Goal: Task Accomplishment & Management: Manage account settings

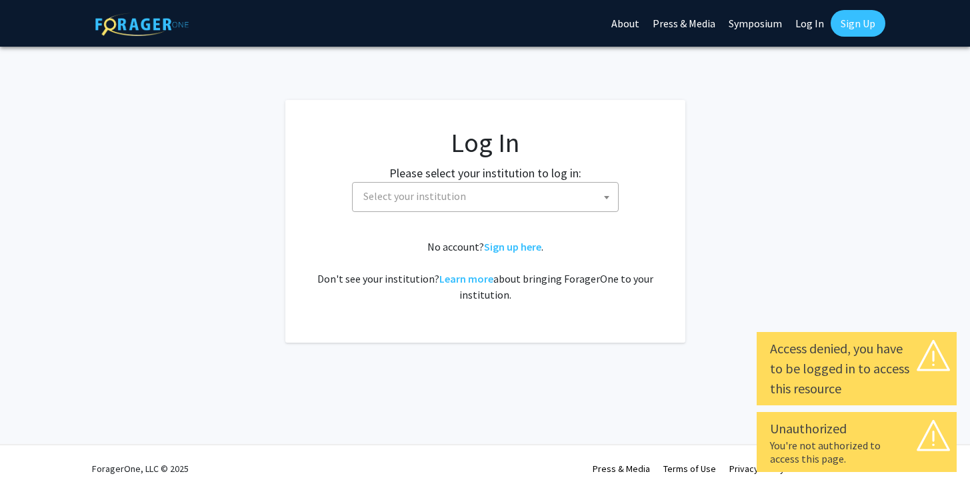
select select
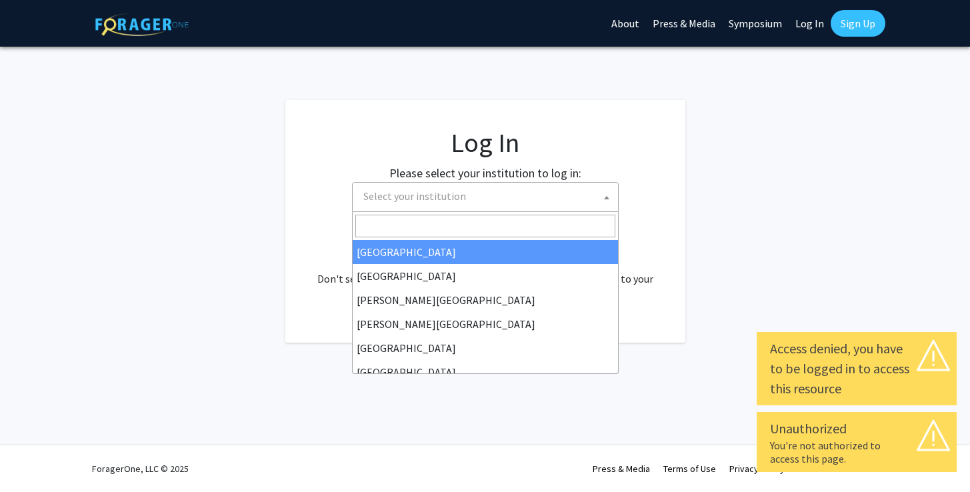
drag, startPoint x: 0, startPoint y: 0, endPoint x: 498, endPoint y: 201, distance: 537.2
click at [498, 201] on span "Select your institution" at bounding box center [488, 196] width 260 height 27
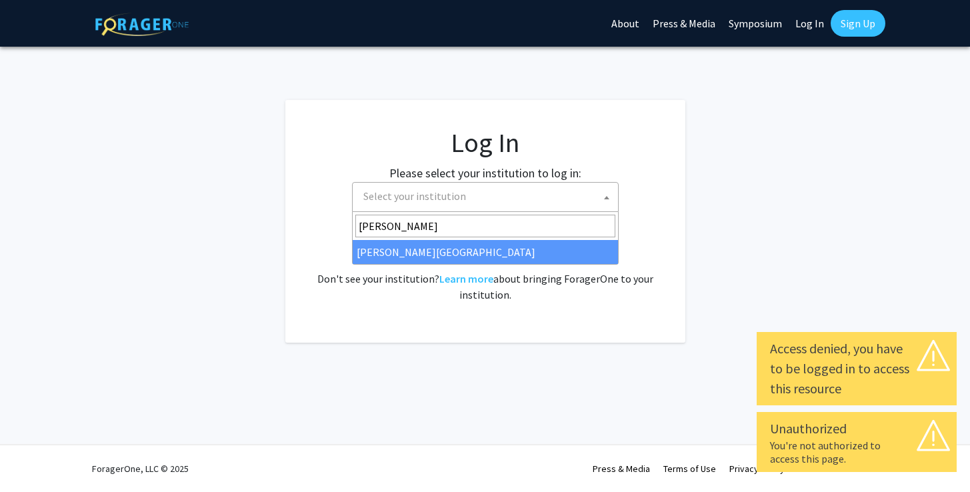
type input "thomas"
select select "24"
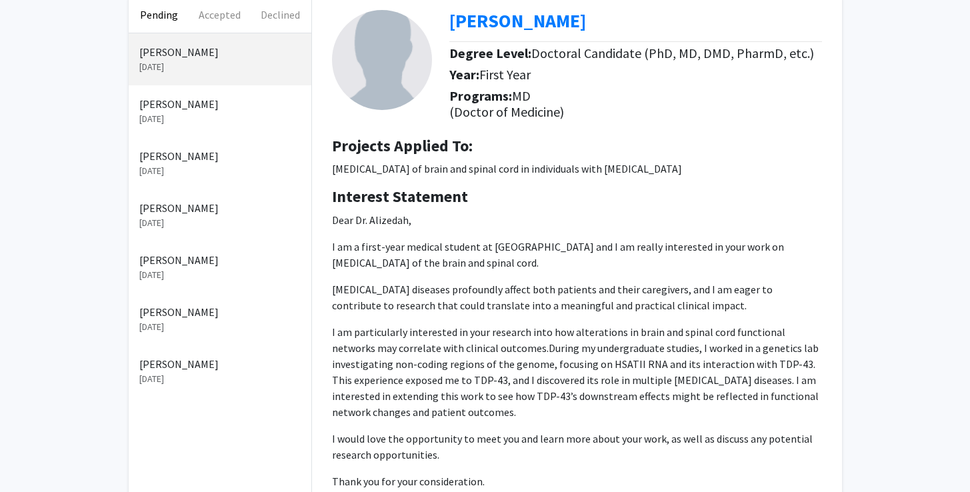
scroll to position [68, 0]
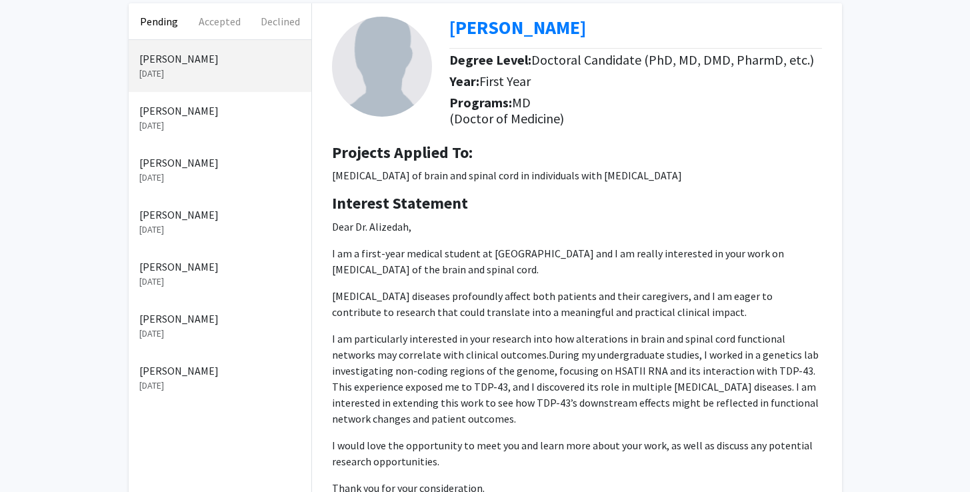
click at [533, 65] on span "Doctoral Candidate (PhD, MD, DMD, PharmD, etc.)" at bounding box center [672, 59] width 283 height 17
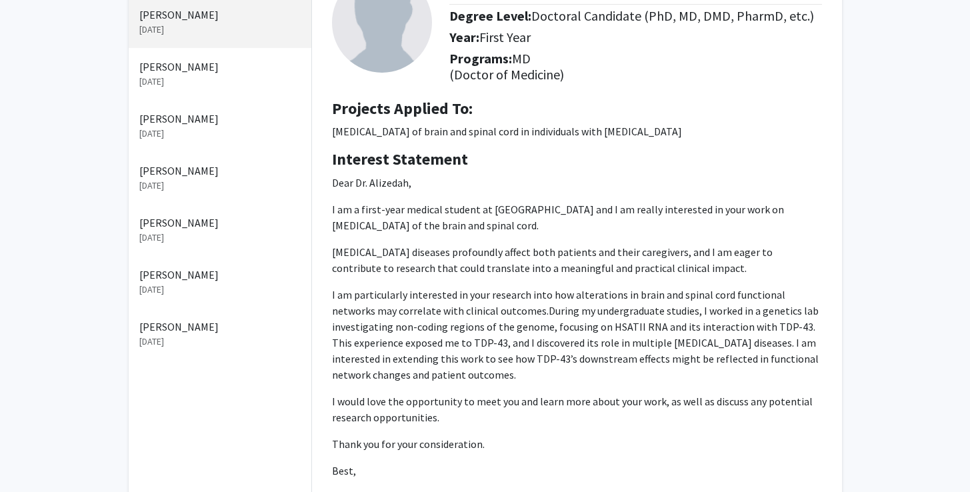
scroll to position [0, 0]
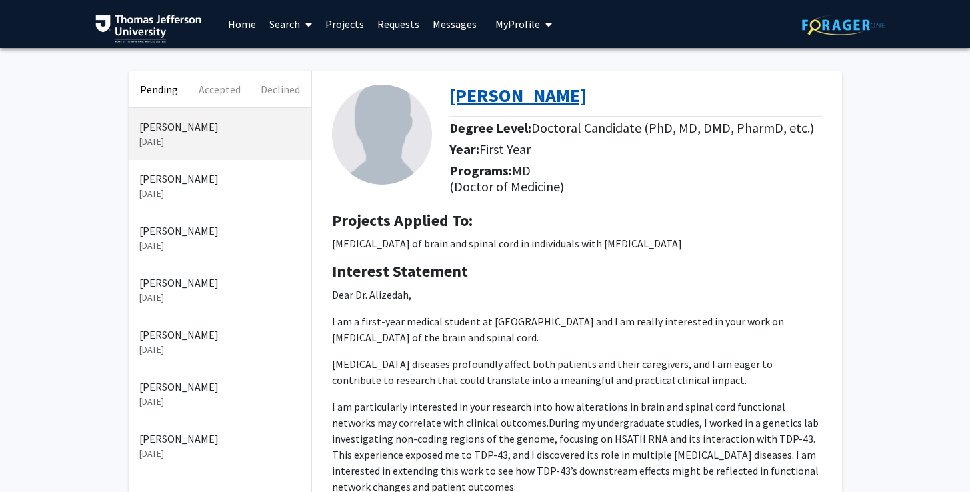
click at [485, 99] on b "[PERSON_NAME]" at bounding box center [517, 95] width 137 height 24
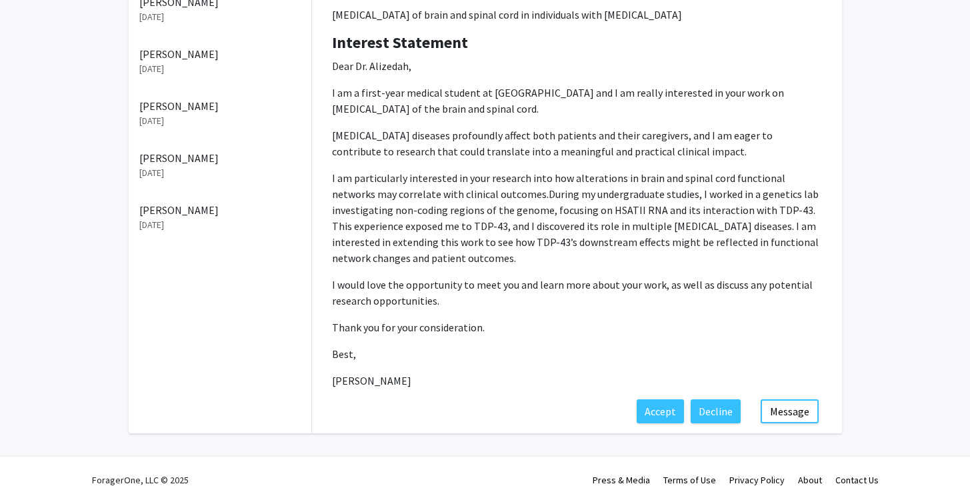
scroll to position [240, 0]
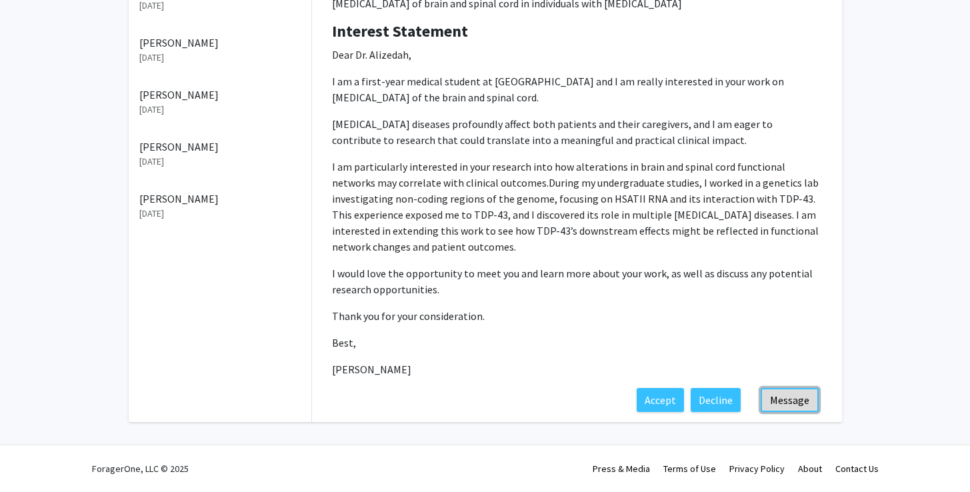
click at [793, 401] on button "Message" at bounding box center [790, 400] width 58 height 24
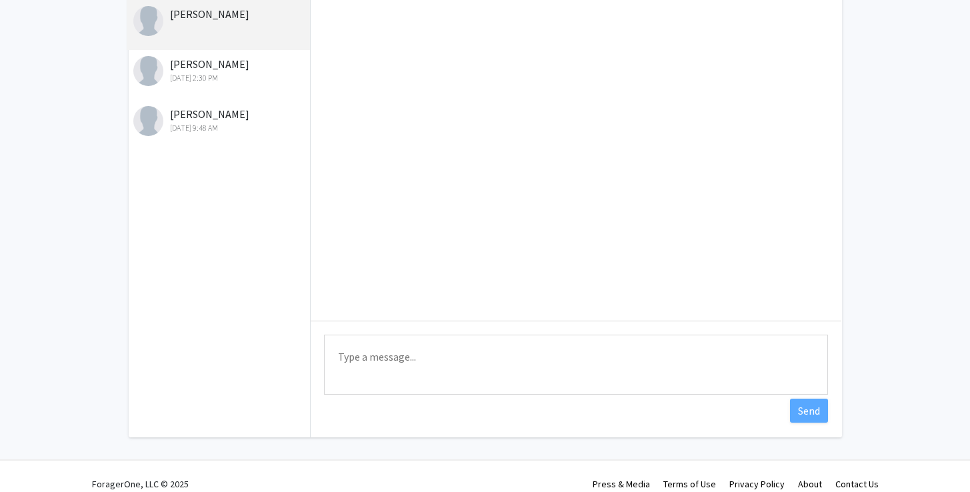
scroll to position [116, 0]
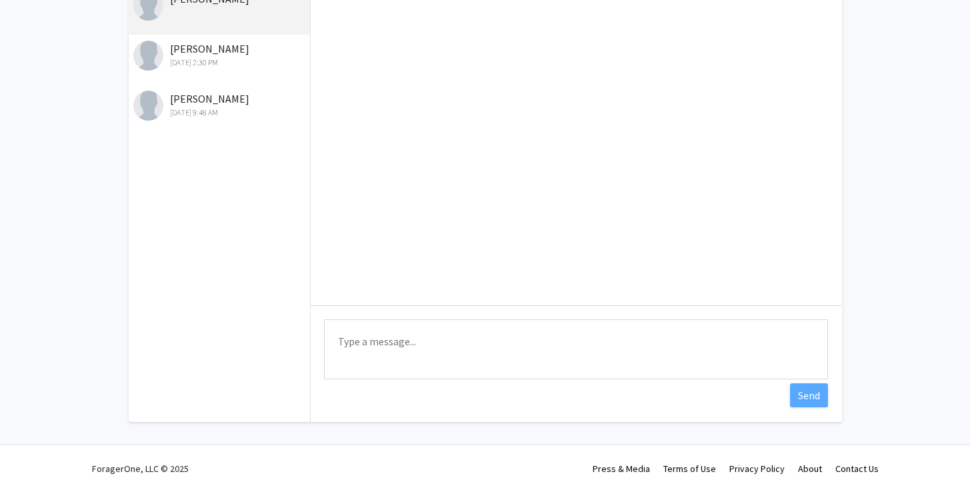
click at [416, 335] on textarea "Type a message" at bounding box center [576, 349] width 504 height 60
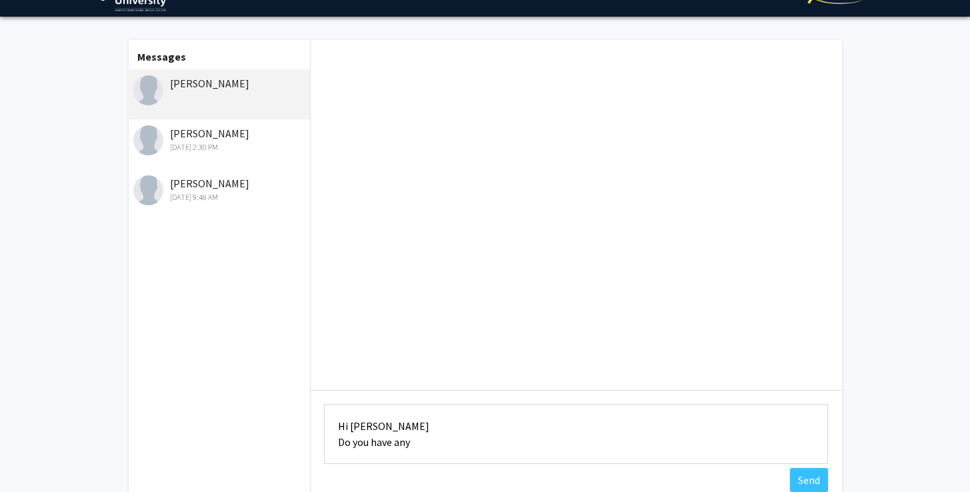
scroll to position [0, 0]
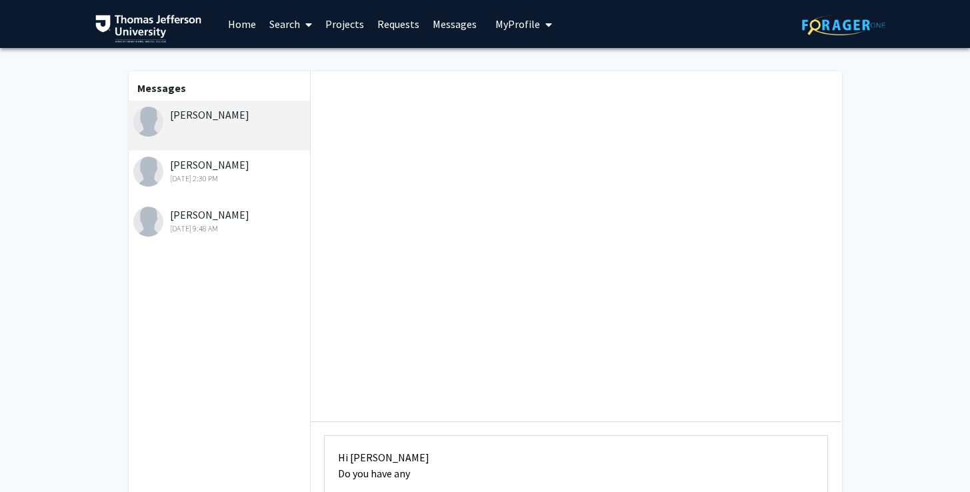
type textarea "Hi Ben Do you have any"
click at [193, 118] on div "[PERSON_NAME]" at bounding box center [220, 115] width 174 height 16
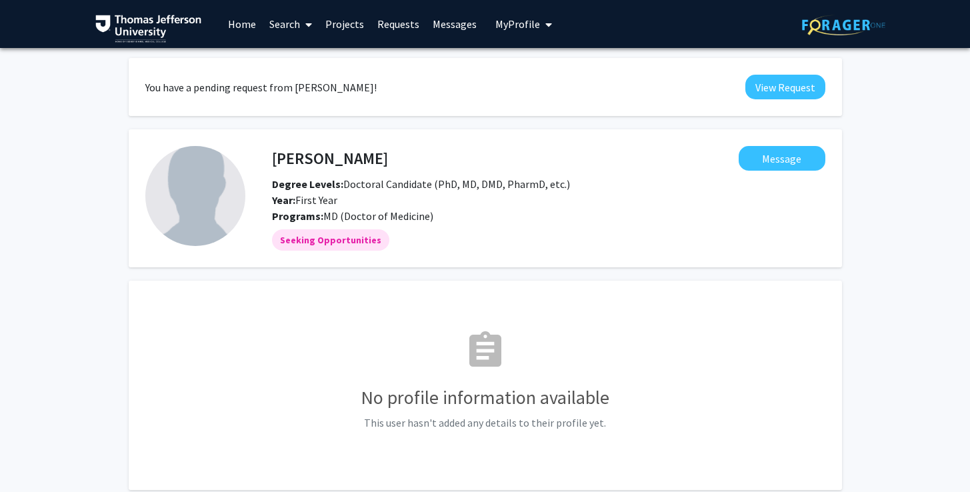
drag, startPoint x: 273, startPoint y: 160, endPoint x: 389, endPoint y: 161, distance: 115.3
click at [388, 161] on h4 "[PERSON_NAME]" at bounding box center [330, 158] width 116 height 25
copy h4 "[PERSON_NAME]"
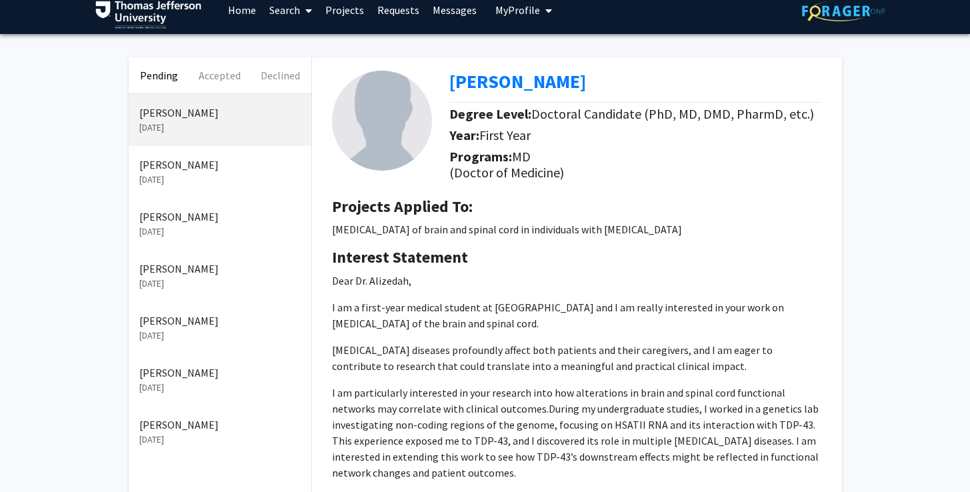
scroll to position [9, 0]
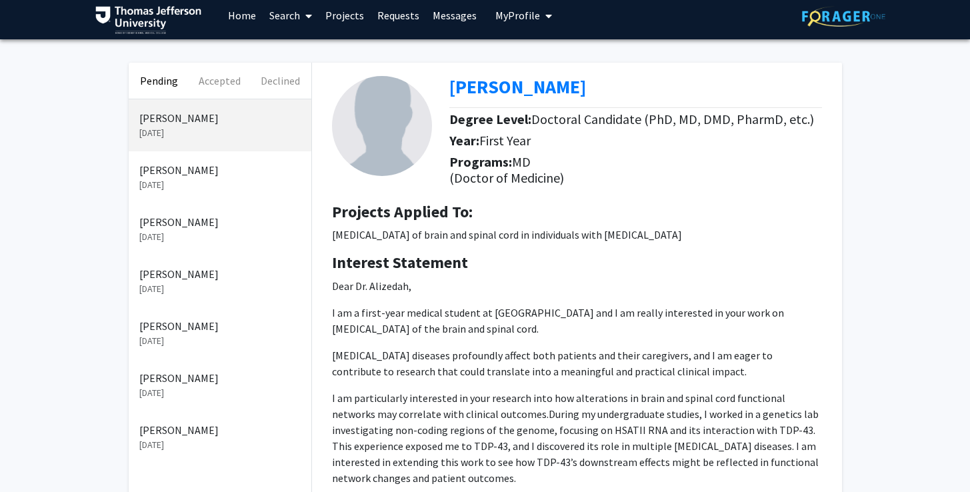
click at [189, 177] on p "[PERSON_NAME]" at bounding box center [219, 170] width 161 height 16
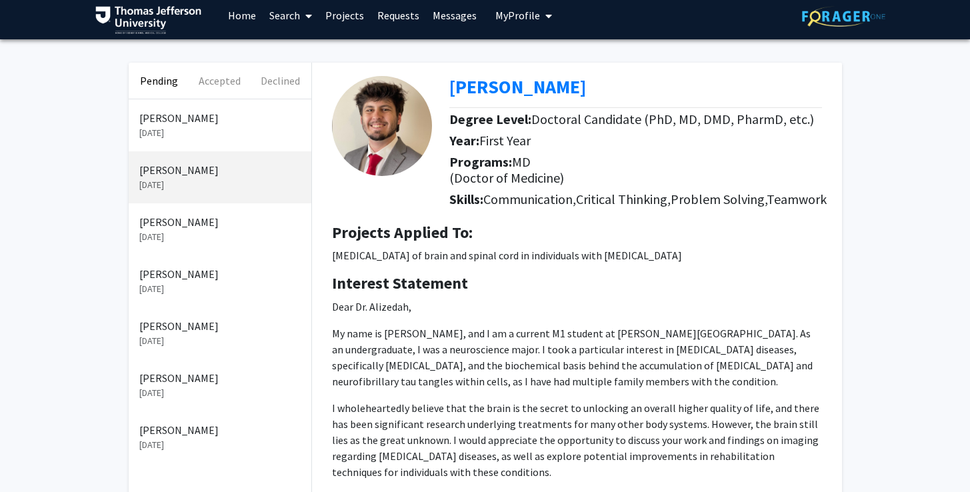
click at [180, 225] on p "[PERSON_NAME]" at bounding box center [219, 222] width 161 height 16
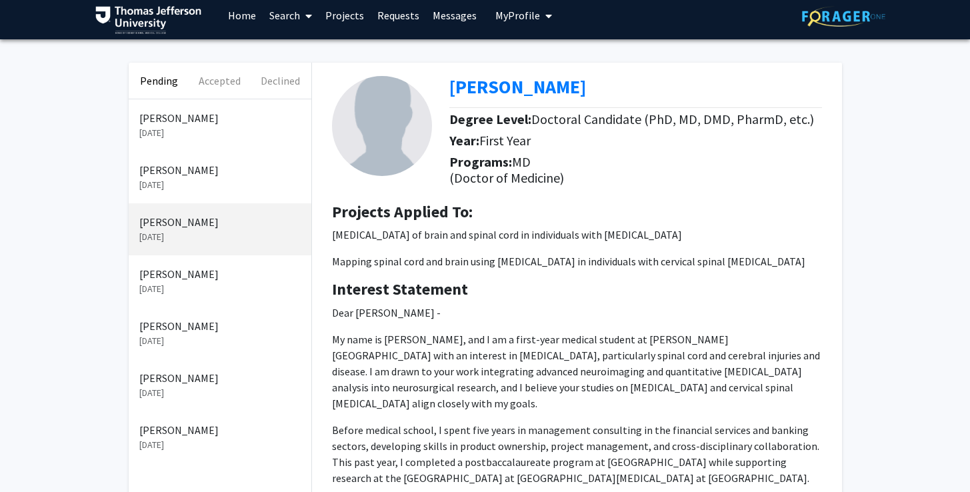
click at [171, 281] on p "[PERSON_NAME]" at bounding box center [219, 274] width 161 height 16
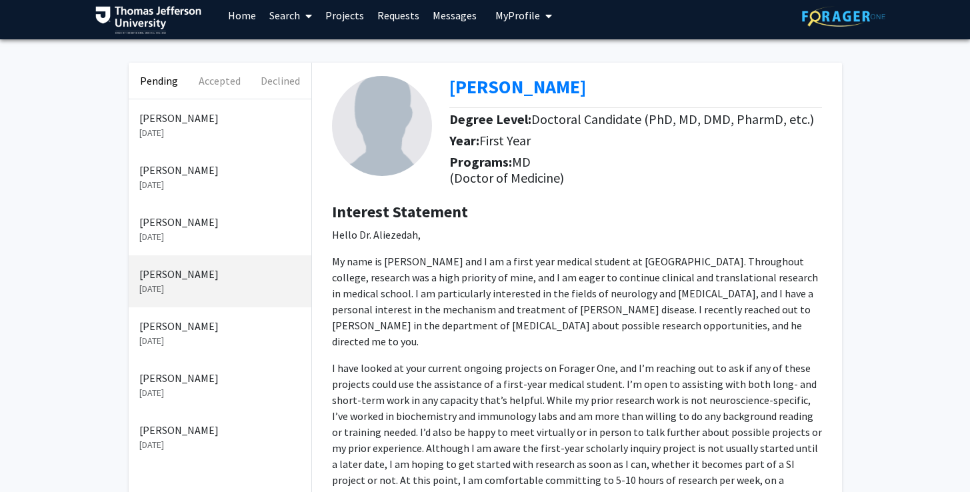
click at [175, 370] on p "[PERSON_NAME]" at bounding box center [219, 378] width 161 height 16
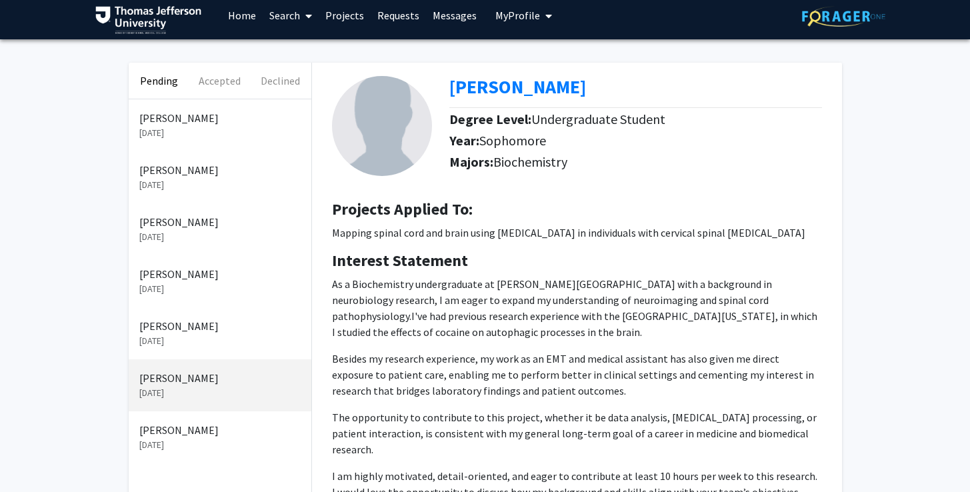
click at [162, 329] on p "[PERSON_NAME]" at bounding box center [219, 326] width 161 height 16
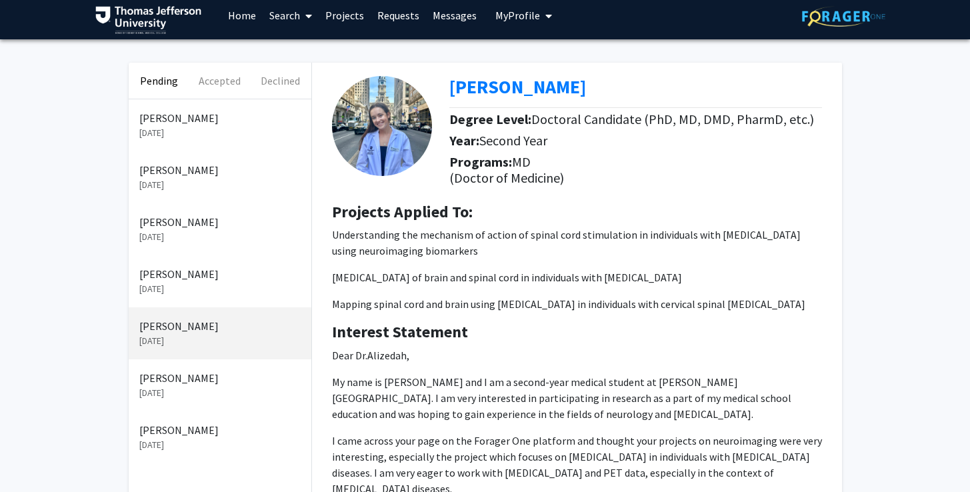
click at [191, 435] on p "[PERSON_NAME]" at bounding box center [219, 430] width 161 height 16
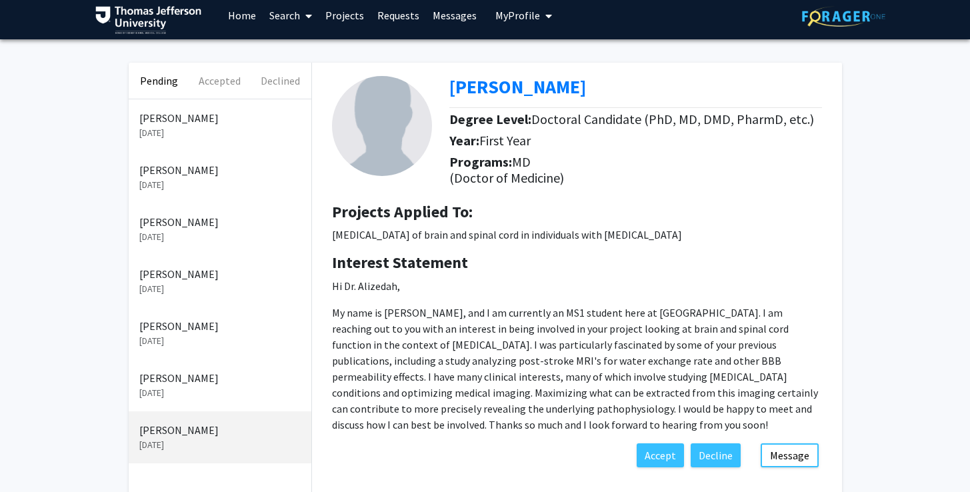
click at [173, 392] on p "[DATE]" at bounding box center [219, 393] width 161 height 14
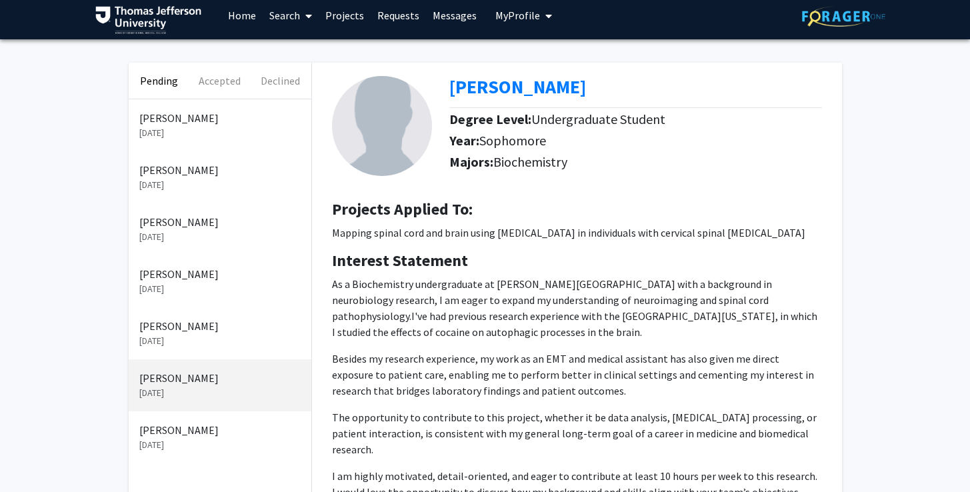
click at [169, 337] on p "[DATE]" at bounding box center [219, 341] width 161 height 14
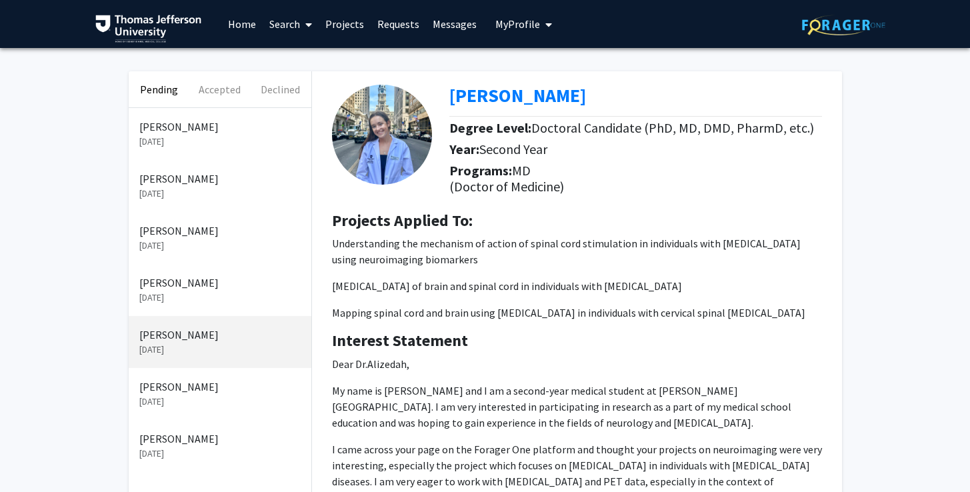
click at [178, 127] on p "[PERSON_NAME]" at bounding box center [219, 127] width 161 height 16
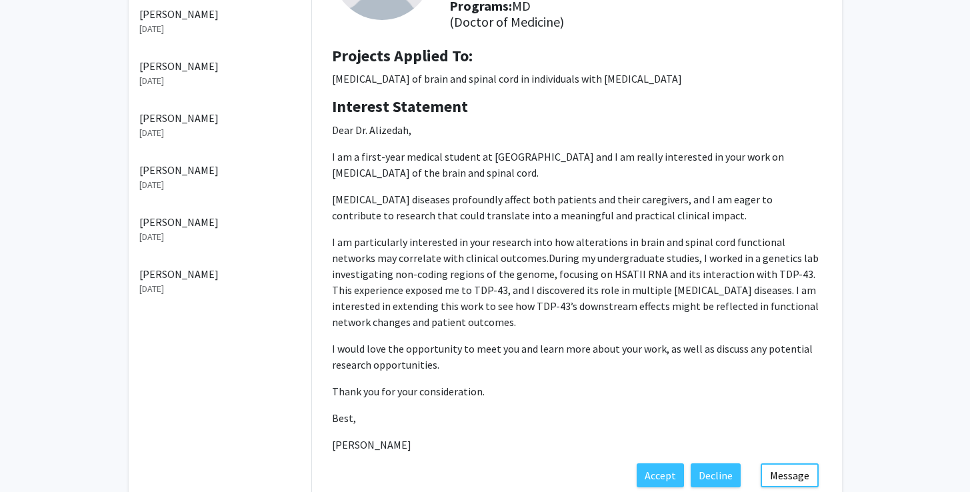
scroll to position [240, 0]
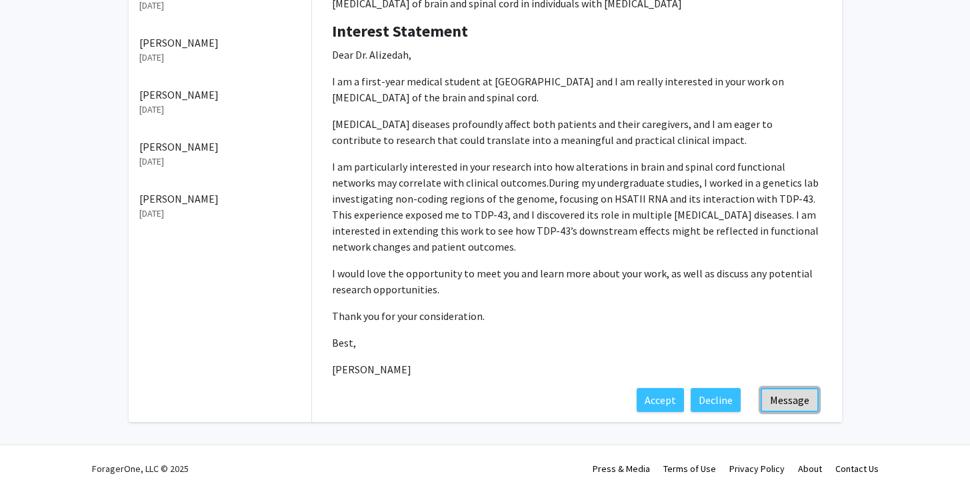
click at [803, 404] on button "Message" at bounding box center [790, 400] width 58 height 24
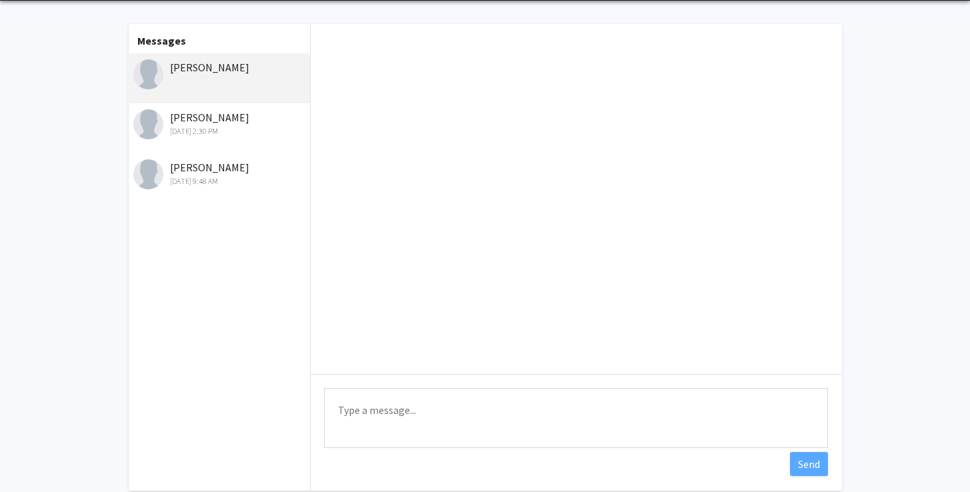
scroll to position [116, 0]
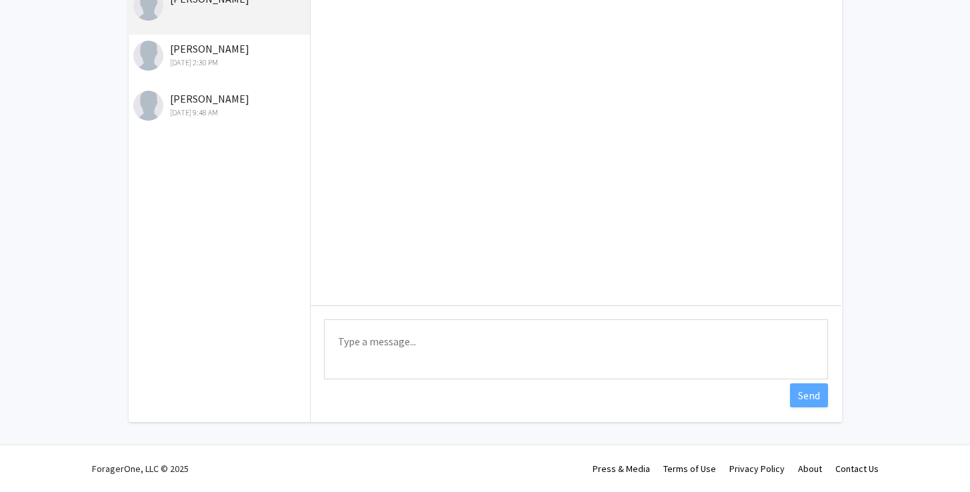
click at [430, 345] on textarea "Type a message" at bounding box center [576, 349] width 504 height 60
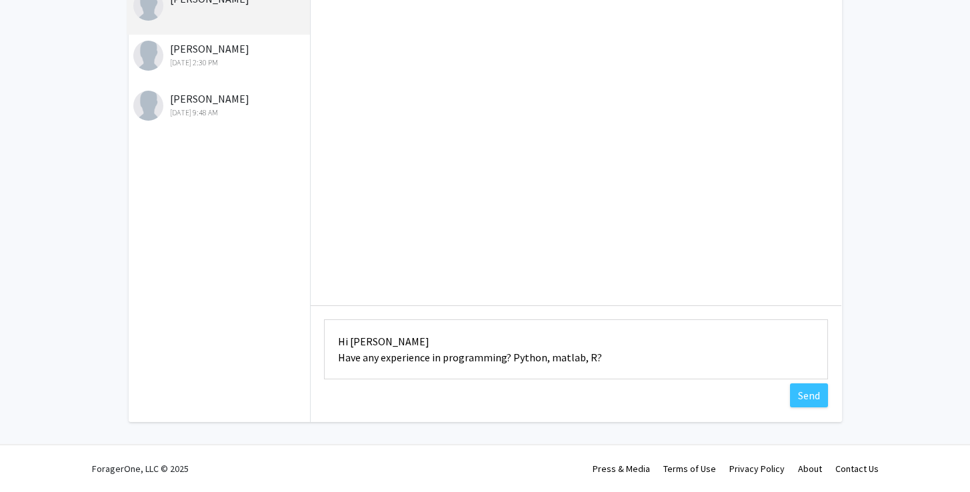
click at [525, 357] on textarea "Hi [PERSON_NAME] Have any experience in programming? Python, matlab, R?" at bounding box center [576, 349] width 504 height 60
click at [623, 365] on textarea "Hi [PERSON_NAME] Have any experience in programming? Python, matlab, R?" at bounding box center [576, 349] width 504 height 60
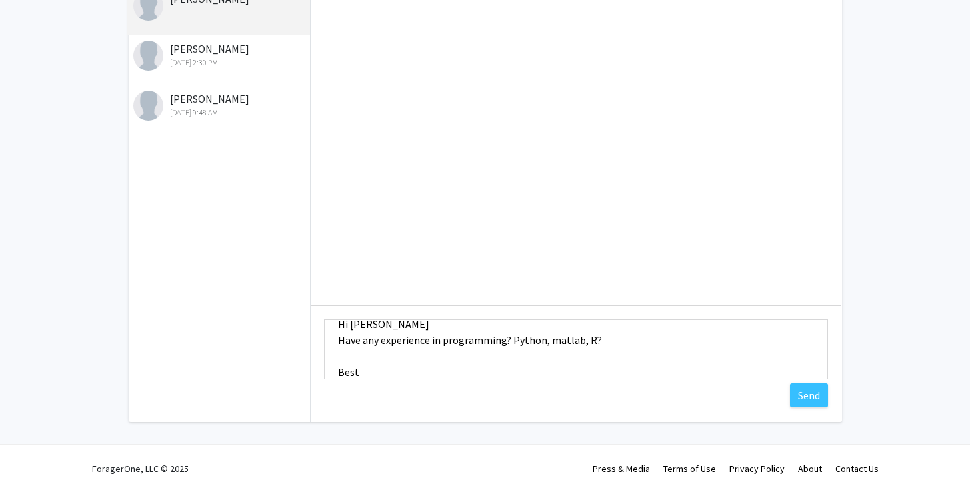
scroll to position [33, 0]
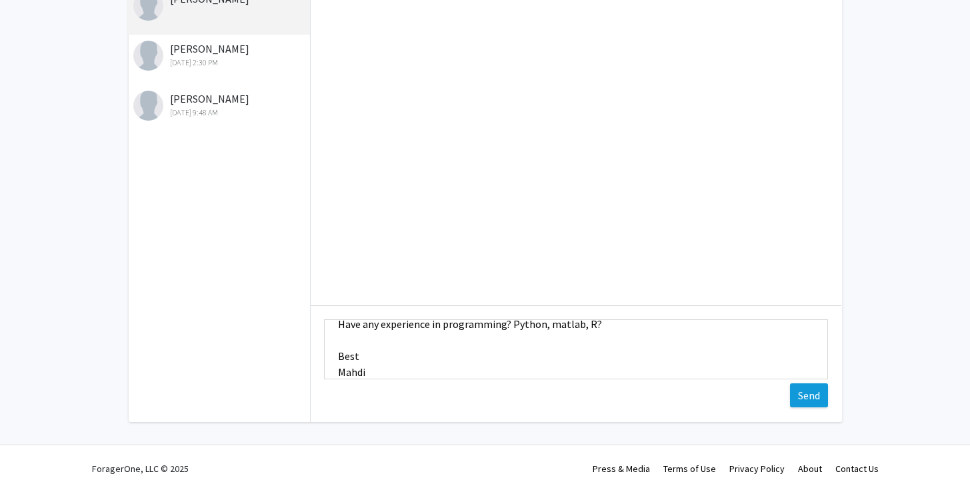
type textarea "Hi [PERSON_NAME] Have any experience in programming? Python, matlab, R? Best Ma…"
click at [816, 399] on button "Send" at bounding box center [809, 395] width 38 height 24
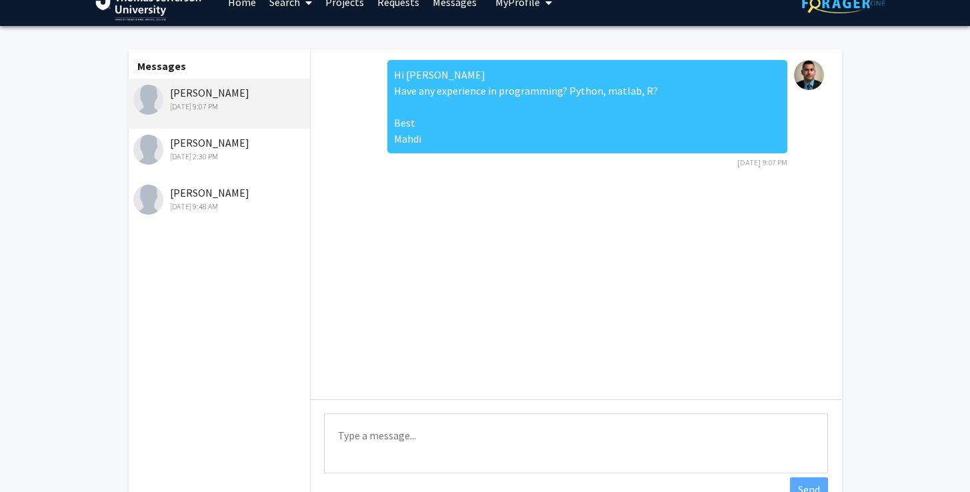
scroll to position [0, 0]
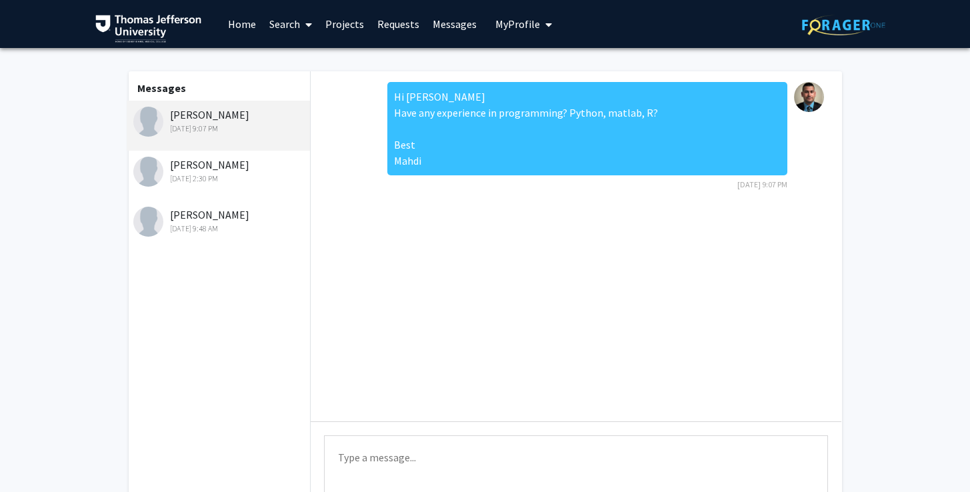
click at [201, 171] on div "[PERSON_NAME] [DATE] 2:30 PM" at bounding box center [220, 171] width 174 height 28
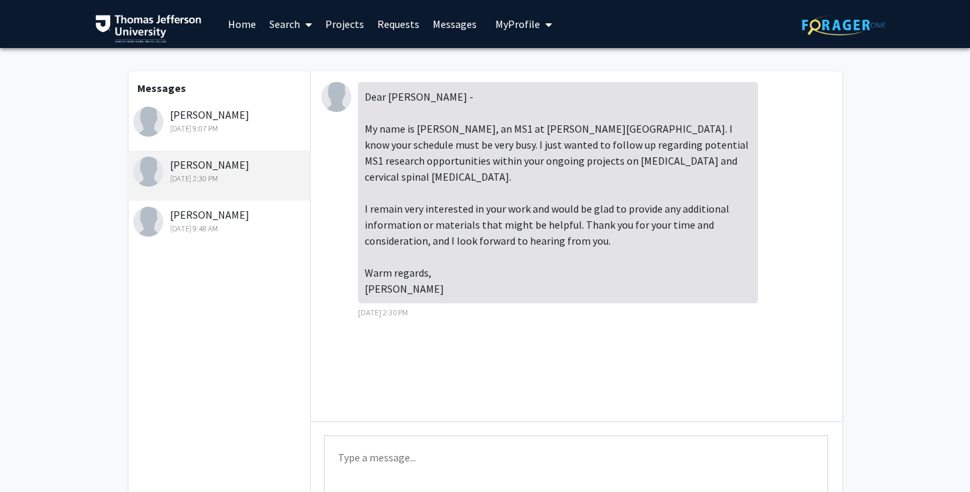
click at [229, 223] on div "[DATE] 9:48 AM" at bounding box center [220, 229] width 174 height 12
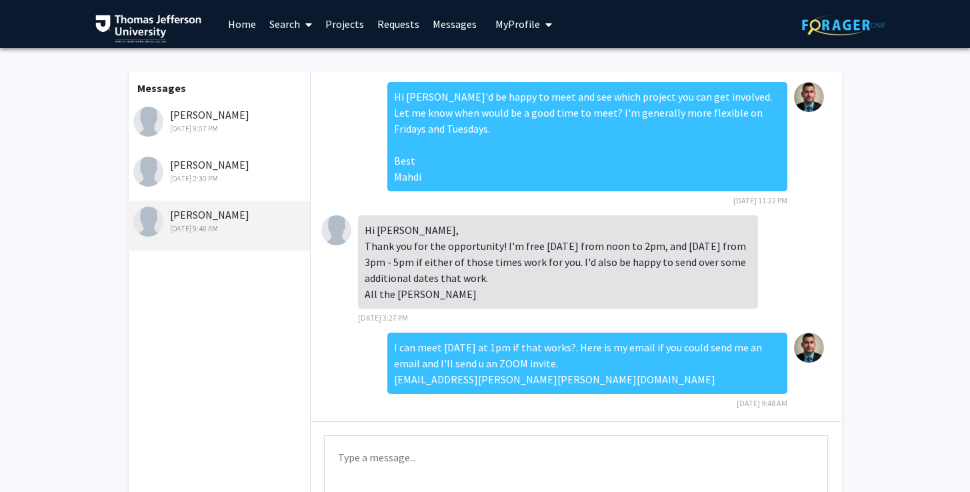
click at [191, 169] on div "[PERSON_NAME] [DATE] 2:30 PM" at bounding box center [220, 171] width 174 height 28
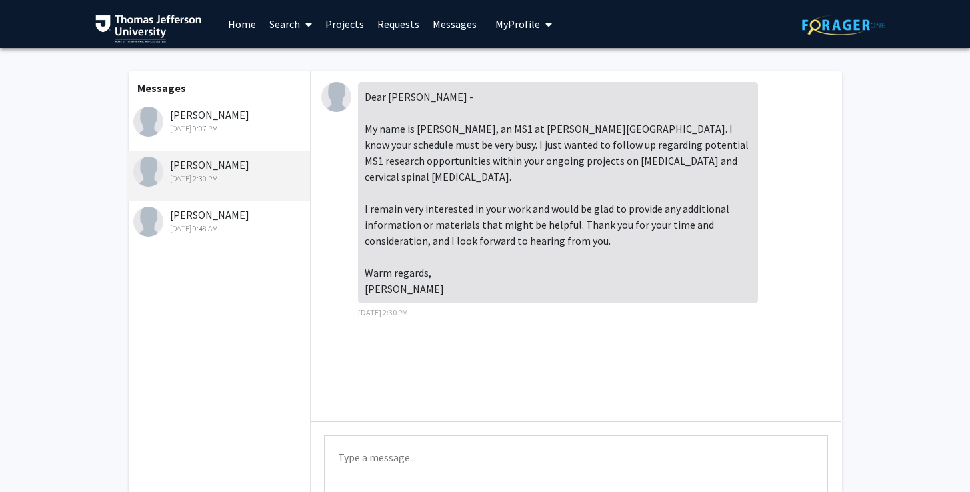
click at [242, 22] on link "Home" at bounding box center [241, 24] width 41 height 47
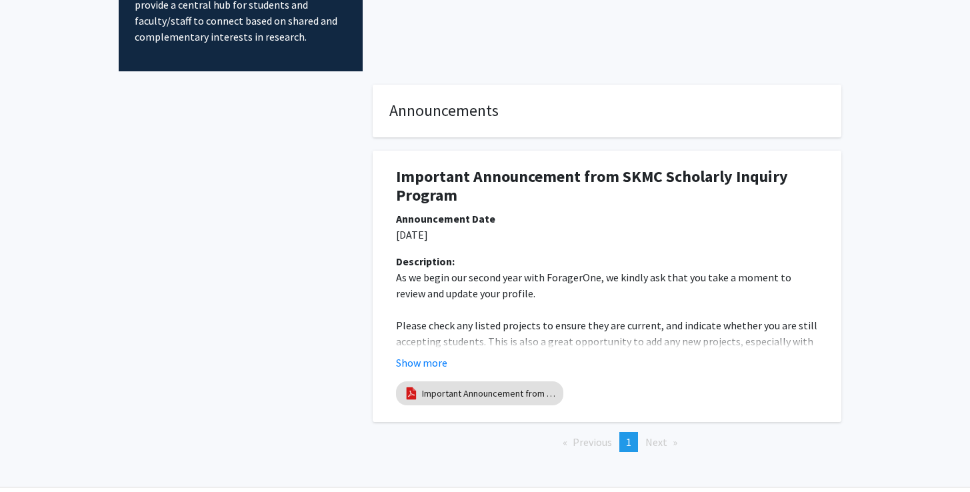
scroll to position [157, 0]
click at [433, 365] on button "Show more" at bounding box center [421, 362] width 51 height 16
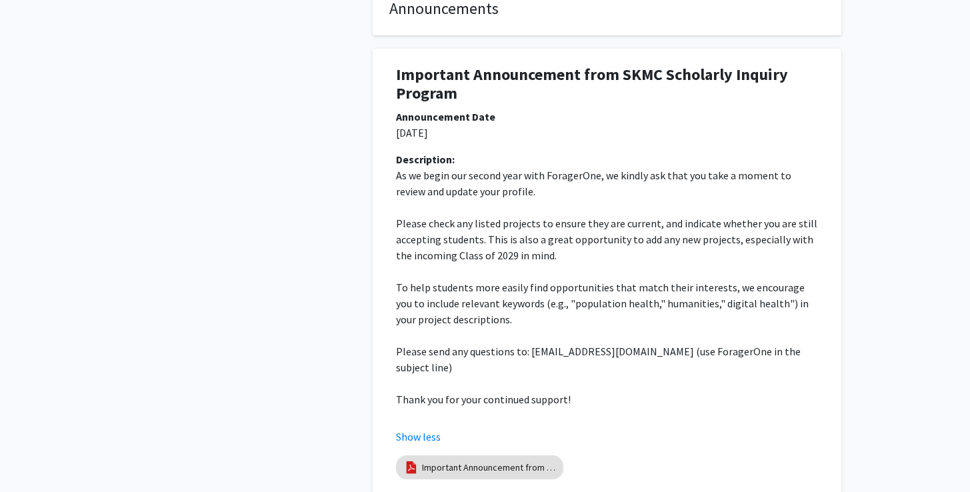
scroll to position [0, 0]
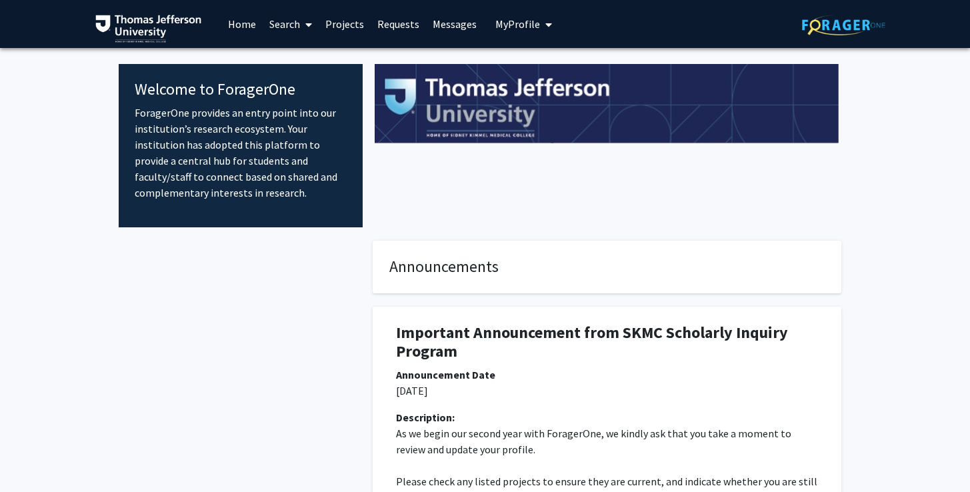
click at [398, 29] on link "Requests" at bounding box center [398, 24] width 55 height 47
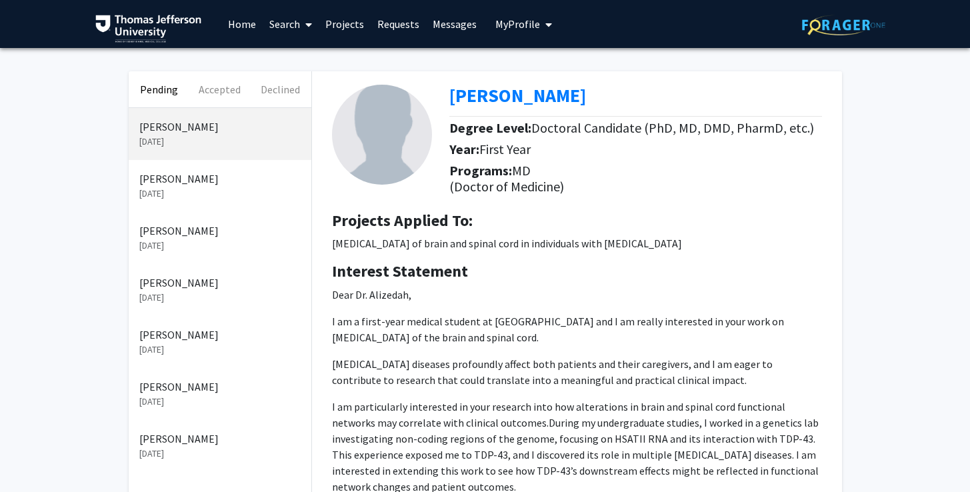
click at [178, 191] on p "[DATE]" at bounding box center [219, 194] width 161 height 14
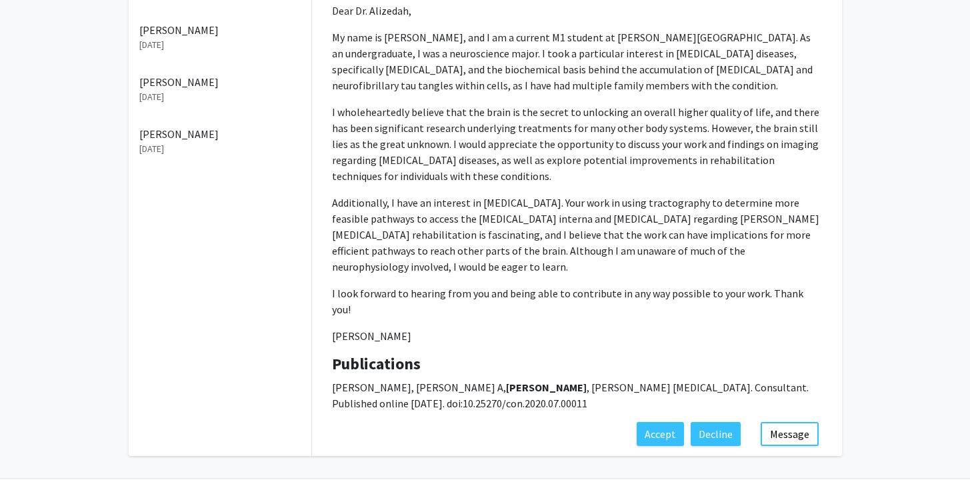
scroll to position [311, 0]
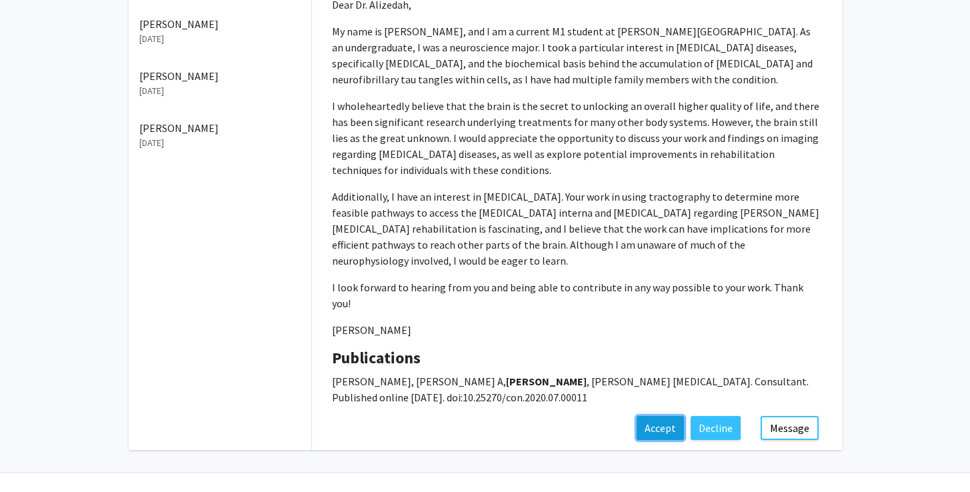
click at [653, 428] on button "Accept" at bounding box center [660, 428] width 47 height 24
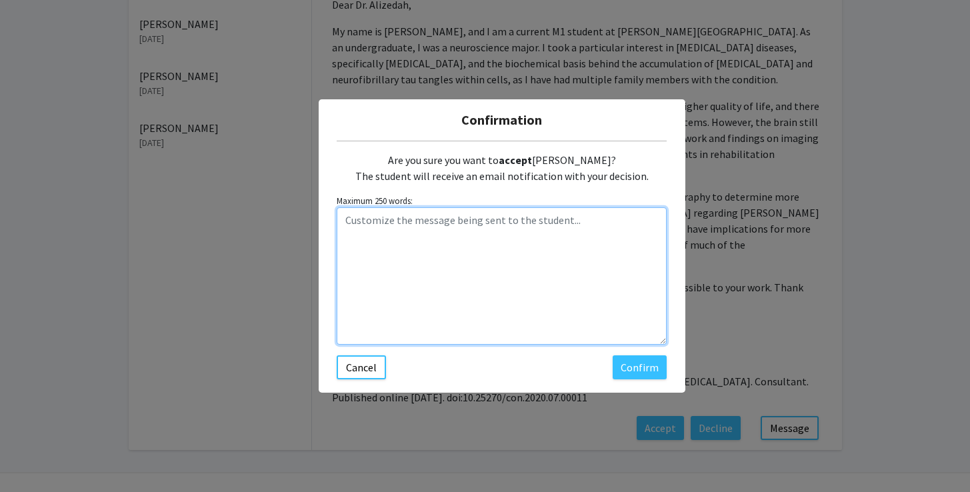
click at [483, 251] on textarea "Customize the message being sent to the student..." at bounding box center [502, 275] width 330 height 137
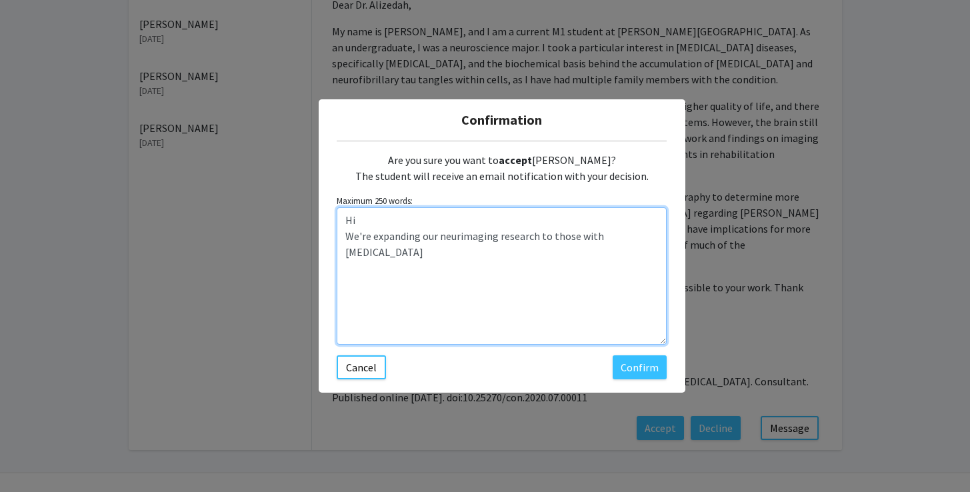
click at [468, 234] on textarea "Hi We're expanding our neurimaging research to those with [MEDICAL_DATA]" at bounding box center [502, 275] width 330 height 137
click at [465, 237] on textarea "Hi We're expanding our neurimaging research to those with [MEDICAL_DATA]" at bounding box center [502, 275] width 330 height 137
click at [653, 239] on textarea "Hi We're expanding our neurimaging research to those with [MEDICAL_DATA]" at bounding box center [502, 275] width 330 height 137
click at [649, 238] on textarea "Hi We're expanding our neurimaging research to those with [MEDICAL_DATA]" at bounding box center [502, 275] width 330 height 137
type textarea "Hi We're expanding our neurimaging research to those with Alzheimer's. Let's di…"
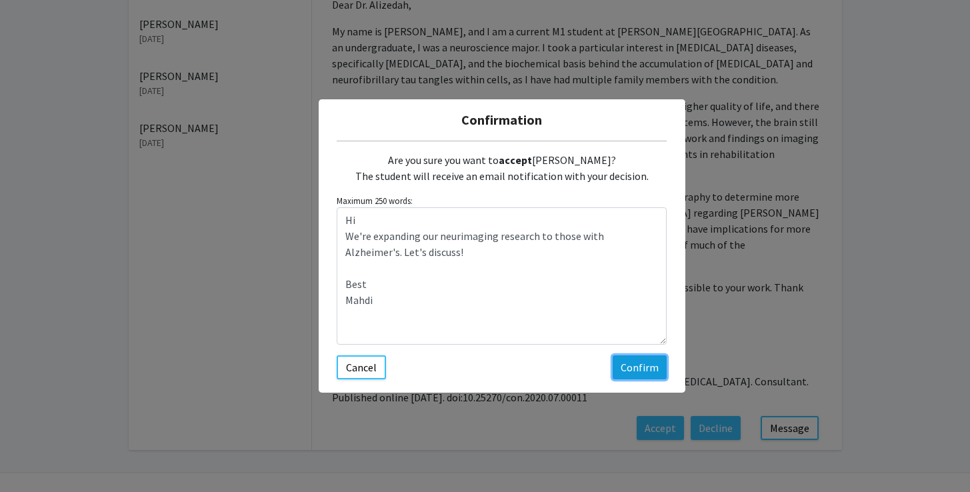
click at [634, 369] on button "Confirm" at bounding box center [640, 367] width 54 height 24
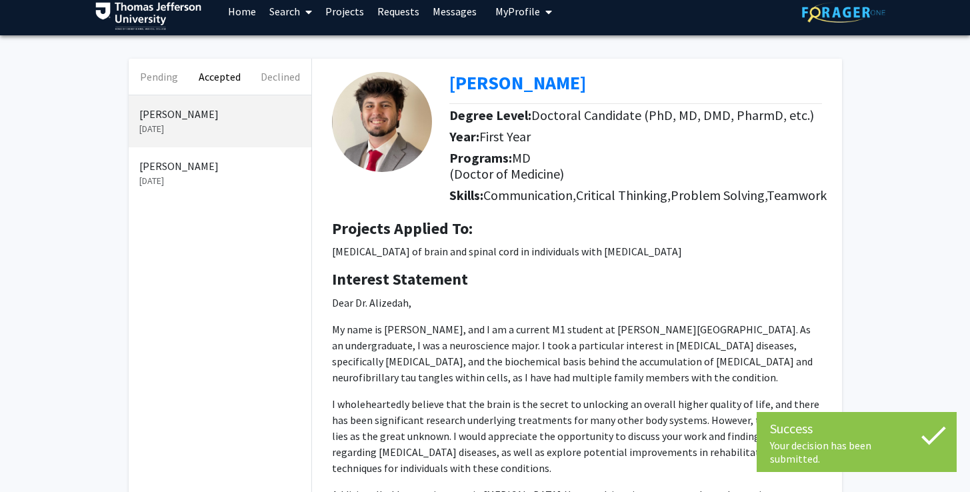
scroll to position [9, 0]
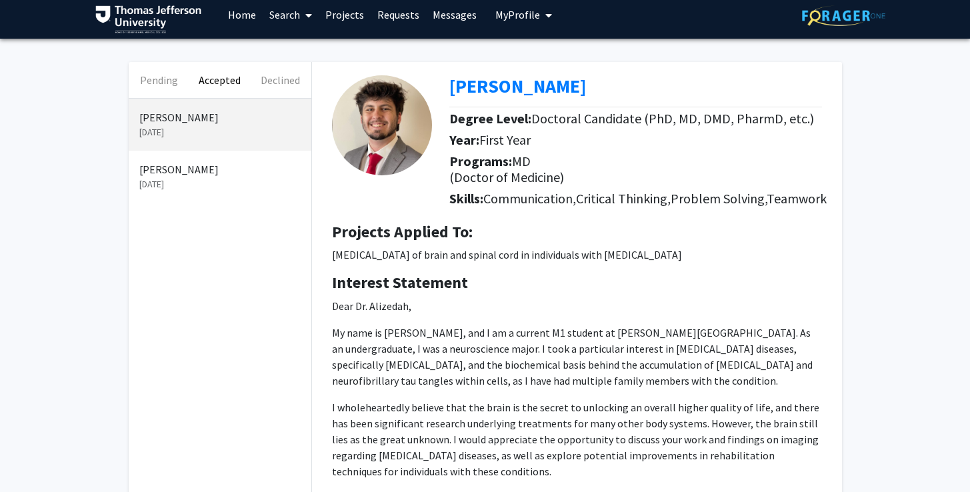
click at [219, 131] on p "[DATE]" at bounding box center [219, 132] width 161 height 14
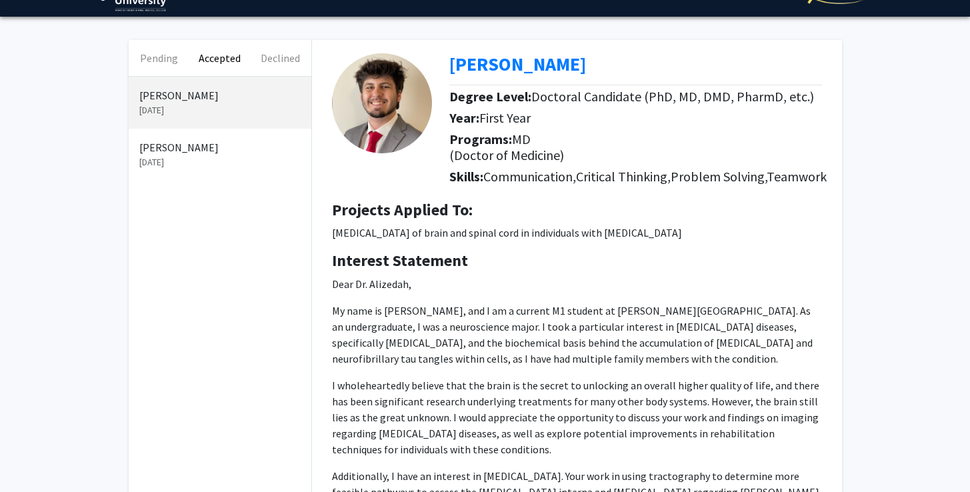
scroll to position [37, 0]
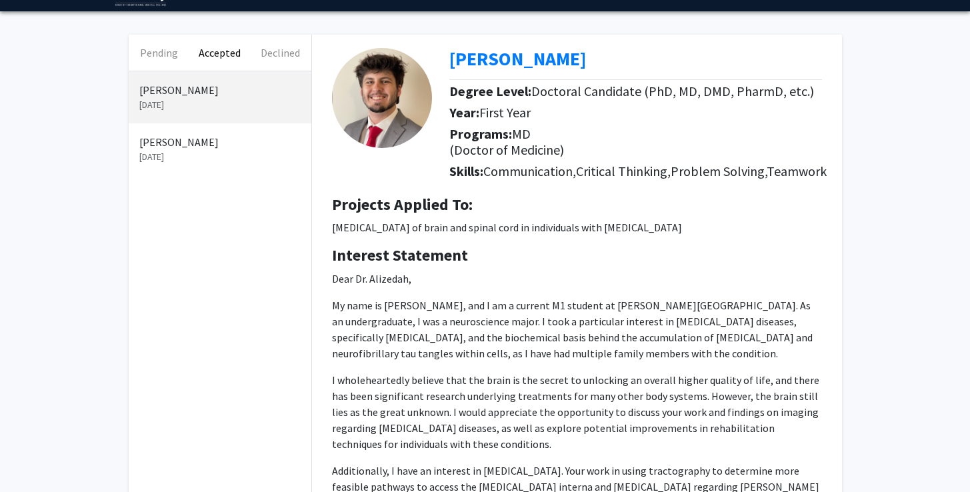
click at [195, 154] on p "[DATE]" at bounding box center [219, 157] width 161 height 14
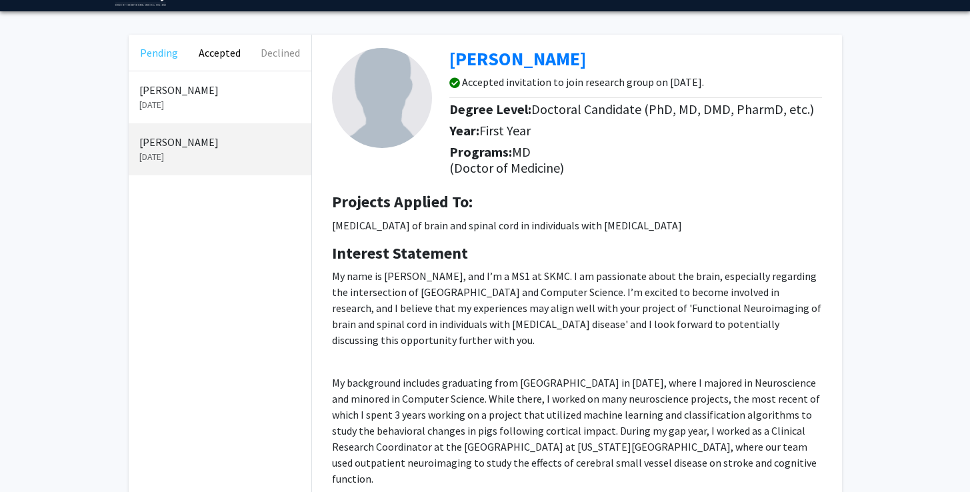
click at [161, 50] on button "Pending" at bounding box center [159, 53] width 61 height 36
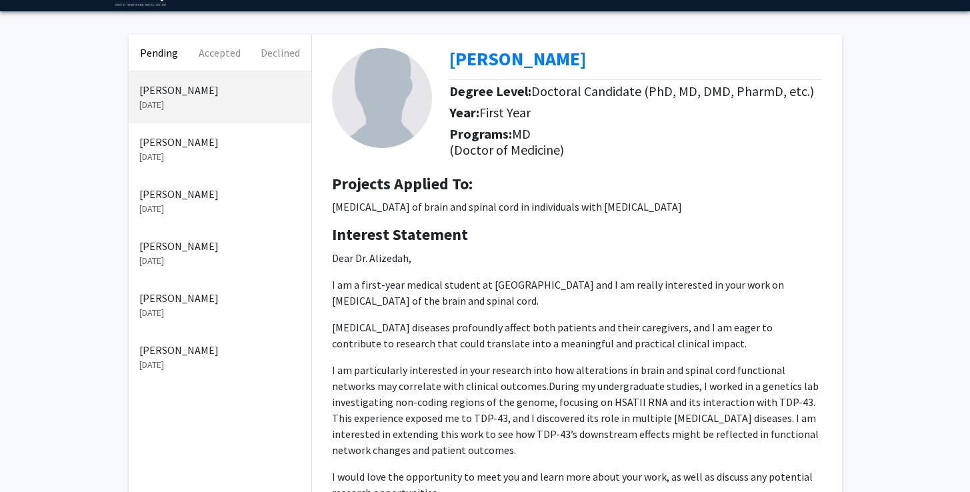
click at [177, 159] on p "[DATE]" at bounding box center [219, 157] width 161 height 14
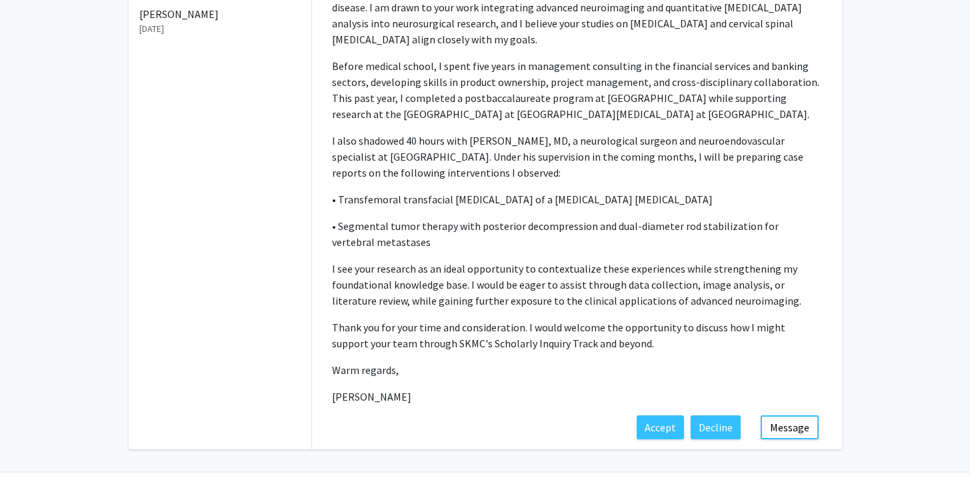
scroll to position [384, 0]
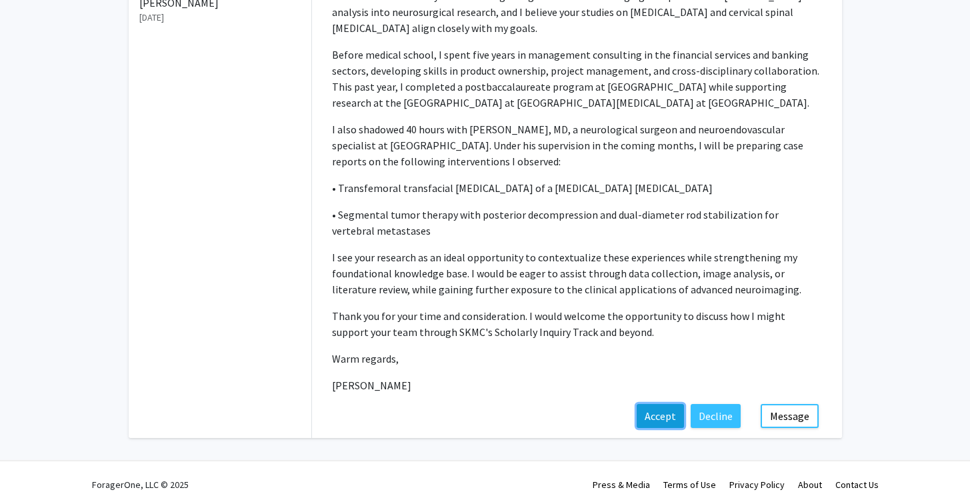
click at [665, 404] on button "Accept" at bounding box center [660, 416] width 47 height 24
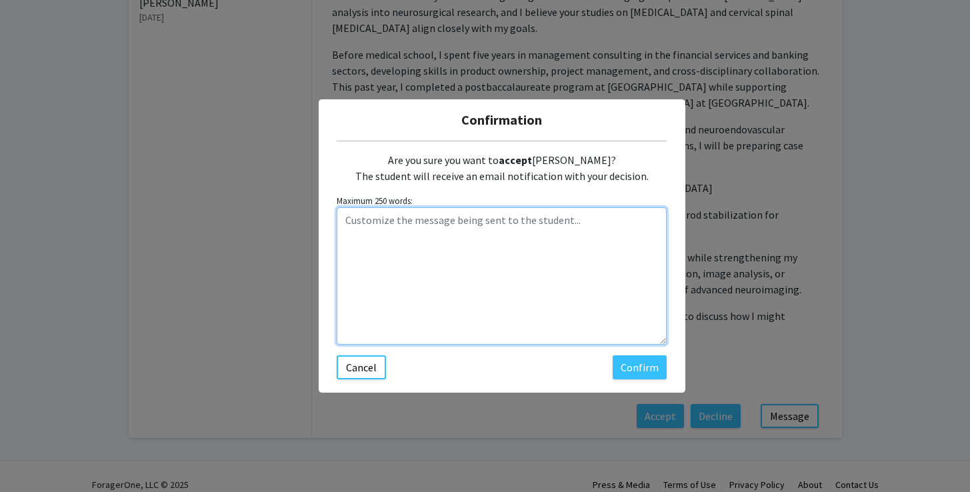
click at [443, 230] on textarea "Customize the message being sent to the student..." at bounding box center [502, 275] width 330 height 137
click at [608, 224] on textarea "My partner in research might need help based on your intrests!" at bounding box center [502, 275] width 330 height 137
click at [636, 221] on textarea "My partner in research might need help based on your interests!" at bounding box center [502, 275] width 330 height 137
drag, startPoint x: 348, startPoint y: 219, endPoint x: 367, endPoint y: 221, distance: 19.4
click at [367, 221] on textarea "My partner in research might need help based on your interests! We can set up a…" at bounding box center [502, 275] width 330 height 137
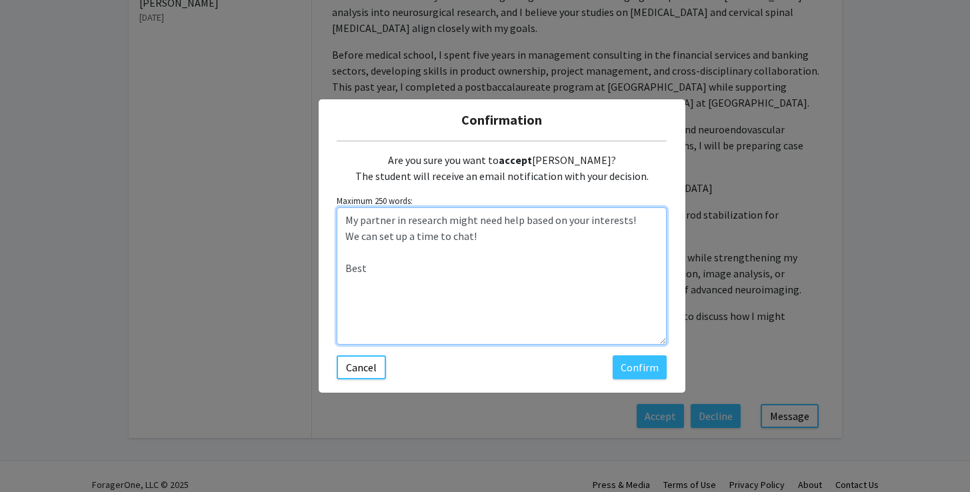
click at [389, 238] on textarea "My partner in research might need help based on your interests! We can set up a…" at bounding box center [502, 275] width 330 height 137
drag, startPoint x: 359, startPoint y: 221, endPoint x: 443, endPoint y: 217, distance: 83.4
click at [443, 217] on textarea "My partner in research might need help based on your interests! We can set up a…" at bounding box center [502, 275] width 330 height 137
type textarea "We might need help based on your interests! We can set up a time to chat! Best"
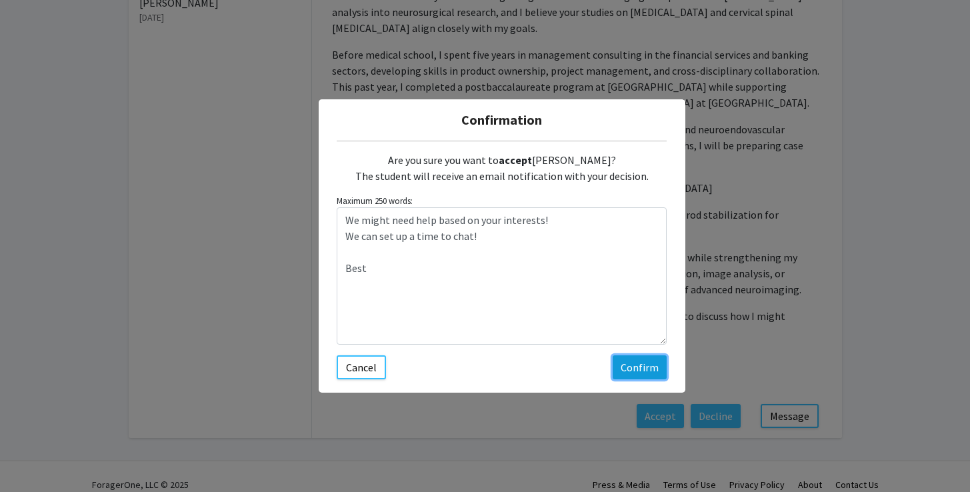
click at [644, 364] on button "Confirm" at bounding box center [640, 367] width 54 height 24
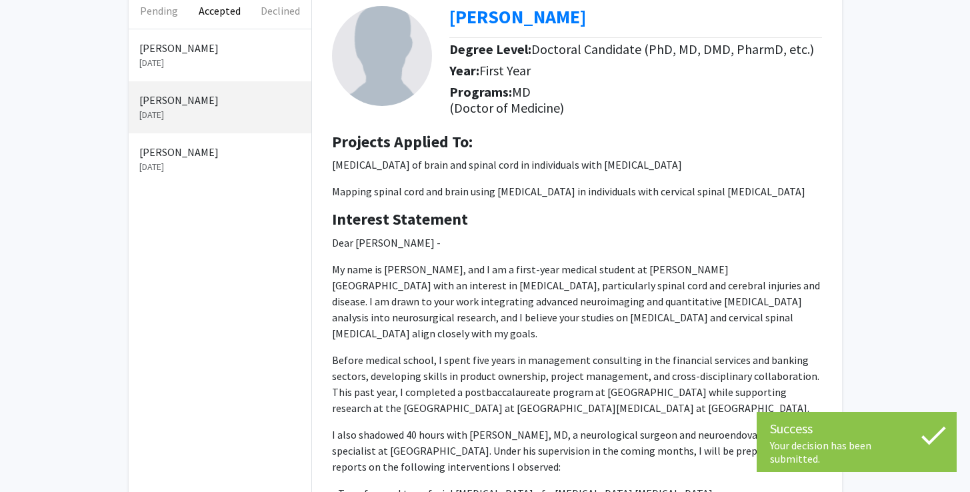
scroll to position [59, 0]
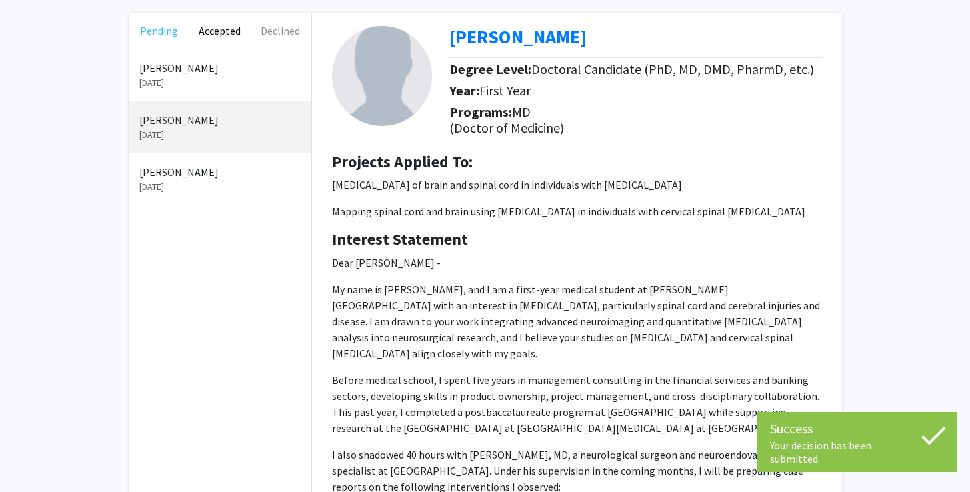
click at [164, 31] on button "Pending" at bounding box center [159, 31] width 61 height 36
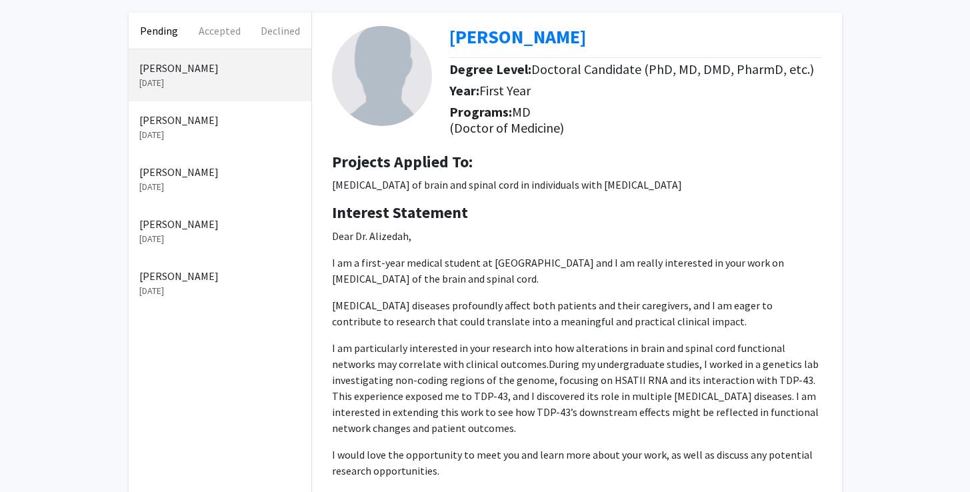
click at [187, 126] on p "[PERSON_NAME]" at bounding box center [219, 120] width 161 height 16
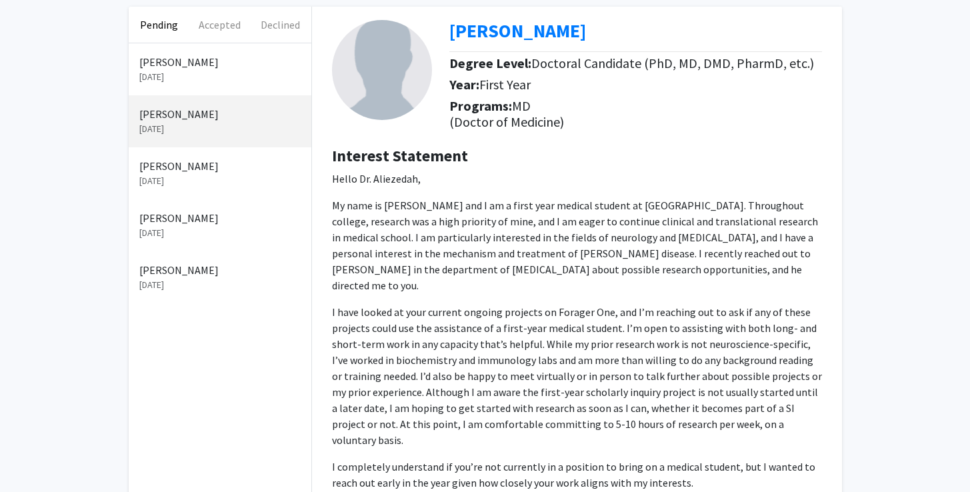
scroll to position [51, 0]
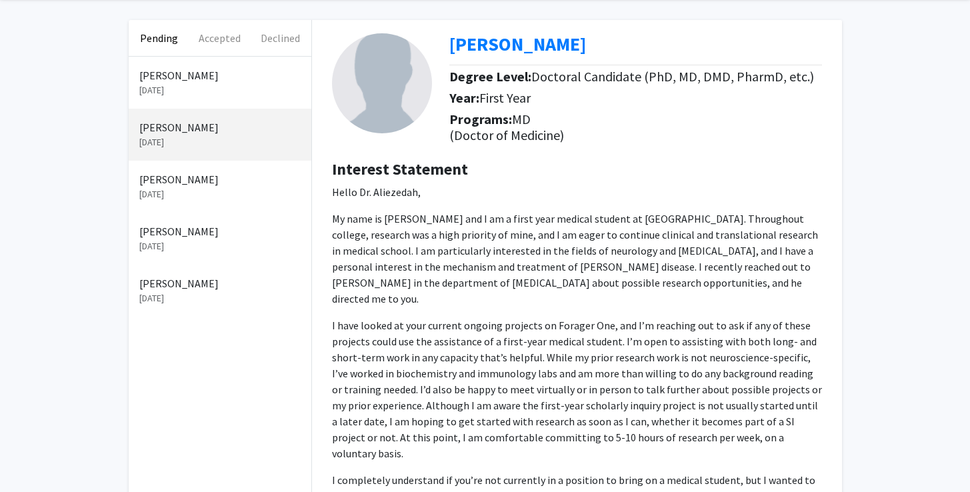
click at [177, 193] on p "[DATE]" at bounding box center [219, 194] width 161 height 14
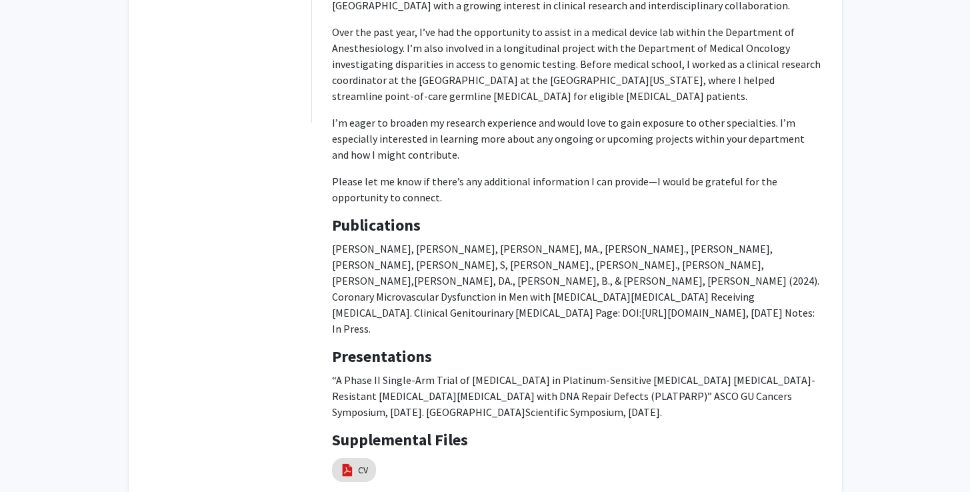
scroll to position [973, 0]
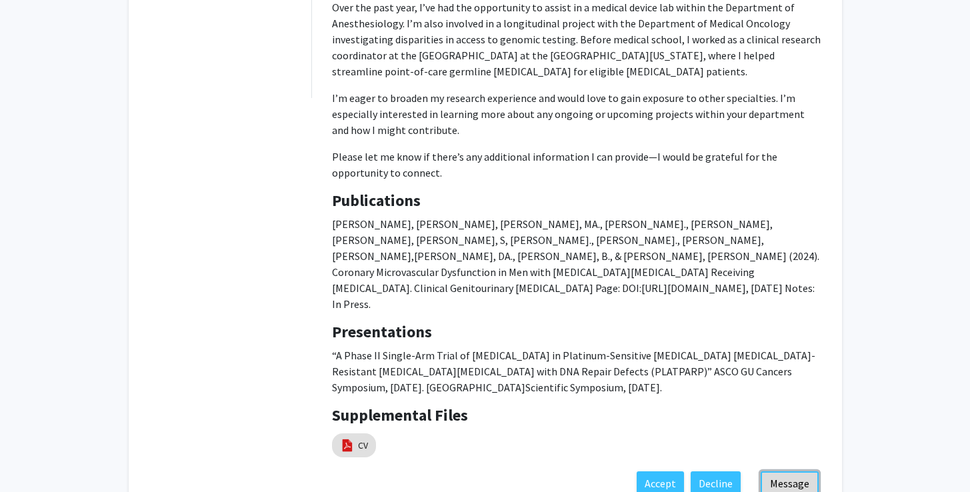
click at [795, 471] on button "Message" at bounding box center [790, 483] width 58 height 24
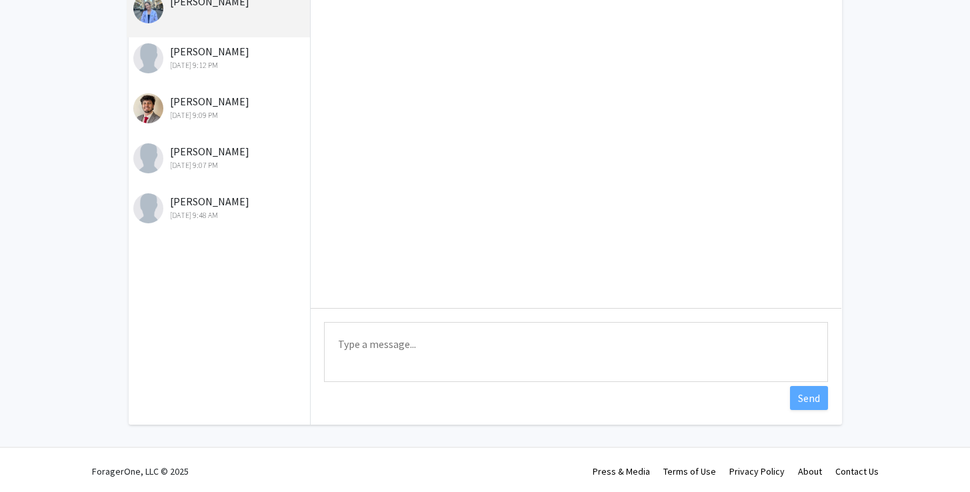
scroll to position [116, 0]
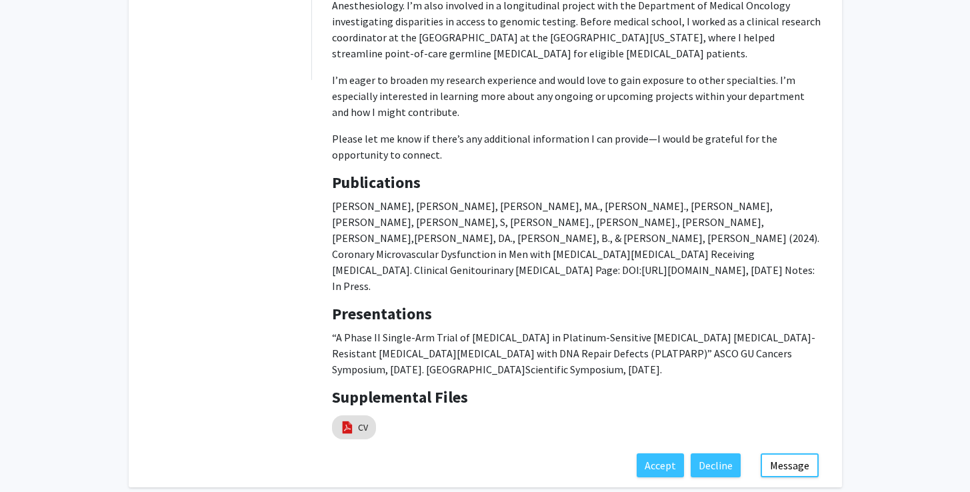
scroll to position [1009, 0]
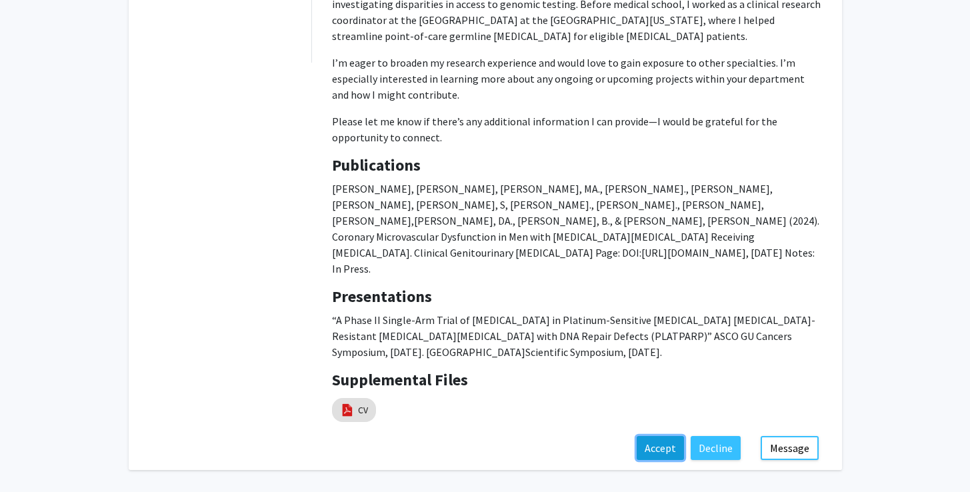
click at [667, 436] on button "Accept" at bounding box center [660, 448] width 47 height 24
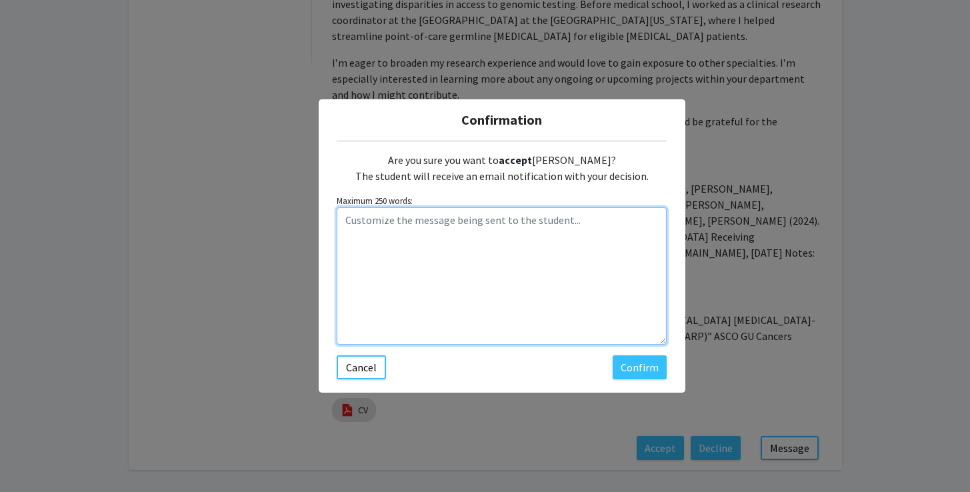
click at [470, 251] on textarea "Customize the message being sent to the student..." at bounding box center [502, 275] width 330 height 137
type textarea "are you still intrested? we might need"
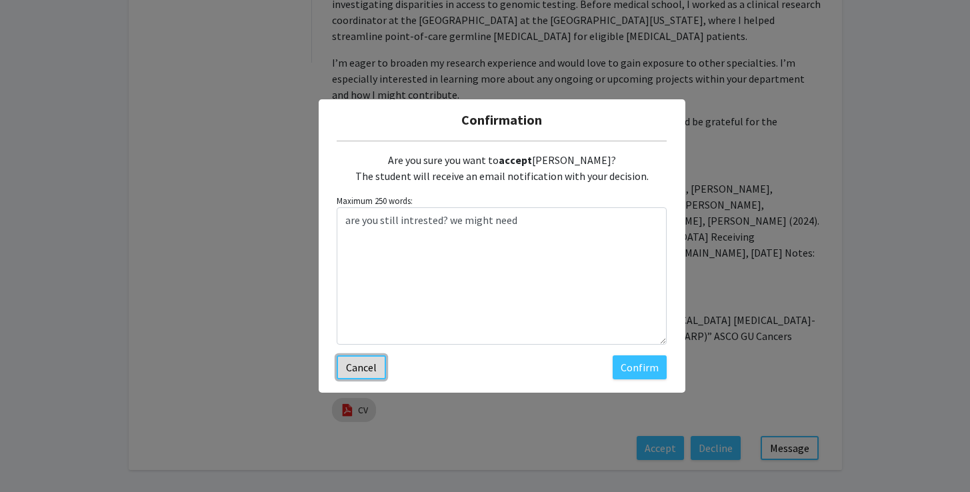
click at [369, 372] on button "Cancel" at bounding box center [361, 367] width 49 height 24
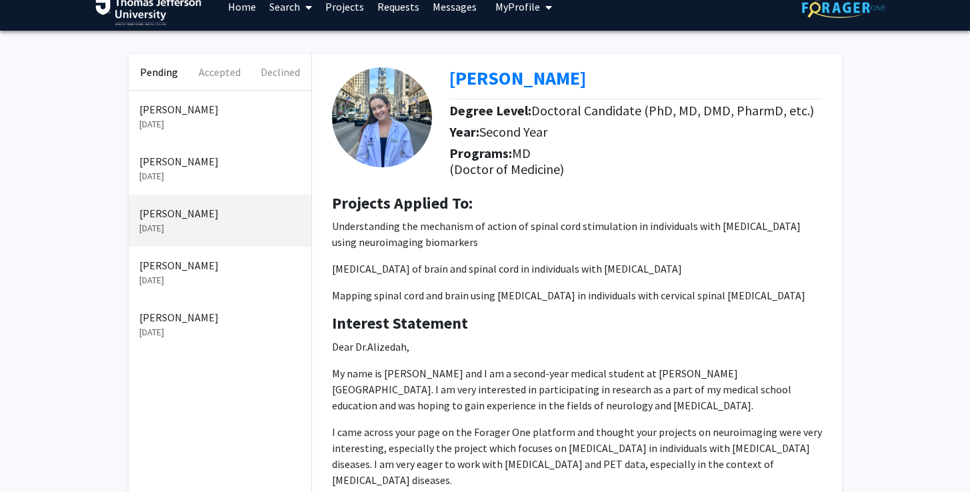
scroll to position [0, 0]
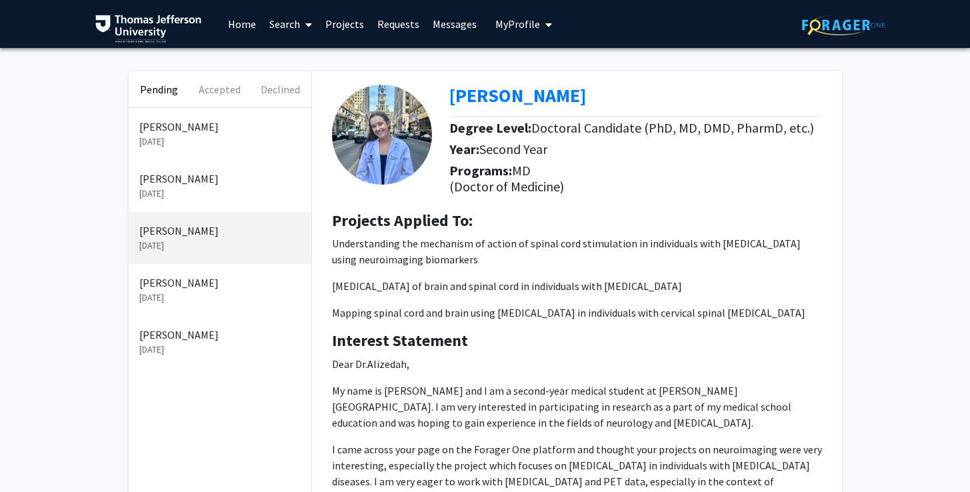
click at [169, 297] on p "[DATE]" at bounding box center [219, 298] width 161 height 14
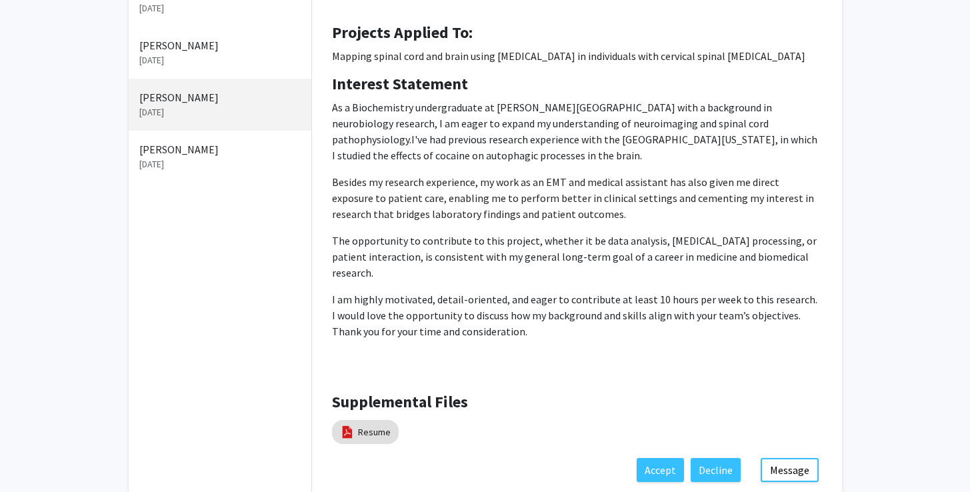
scroll to position [239, 0]
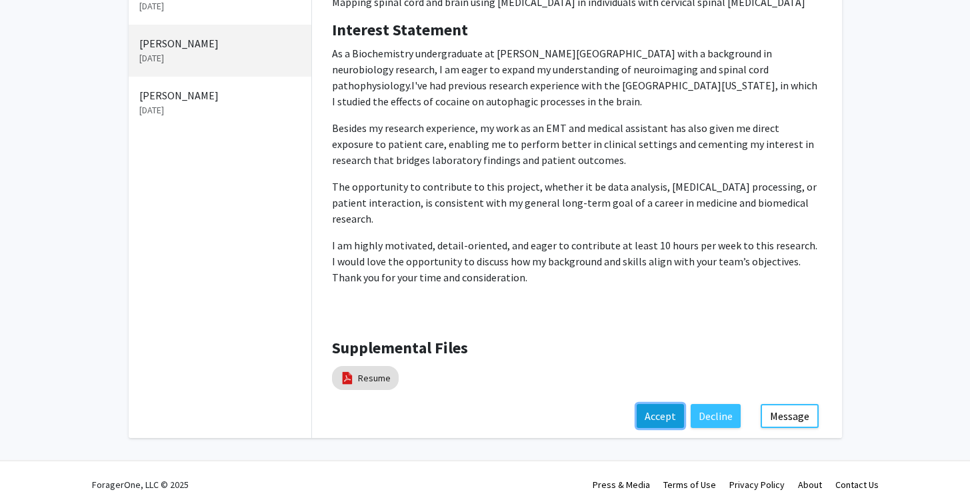
click at [657, 405] on button "Accept" at bounding box center [660, 416] width 47 height 24
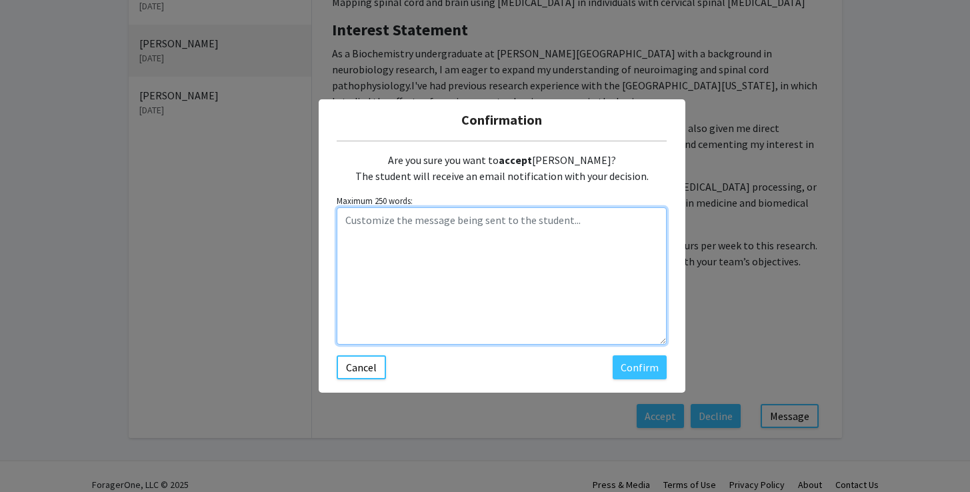
click at [421, 234] on textarea "Customize the message being sent to the student..." at bounding box center [502, 275] width 330 height 137
click at [510, 222] on textarea "We can set up a meeting to explore reseach projects that you could get involved…" at bounding box center [502, 275] width 330 height 137
click at [417, 235] on textarea "We can set up a meeting to explore research projects that you could get involve…" at bounding box center [502, 275] width 330 height 137
type textarea "We can set up a meeting to explore research projects that you could get involve…"
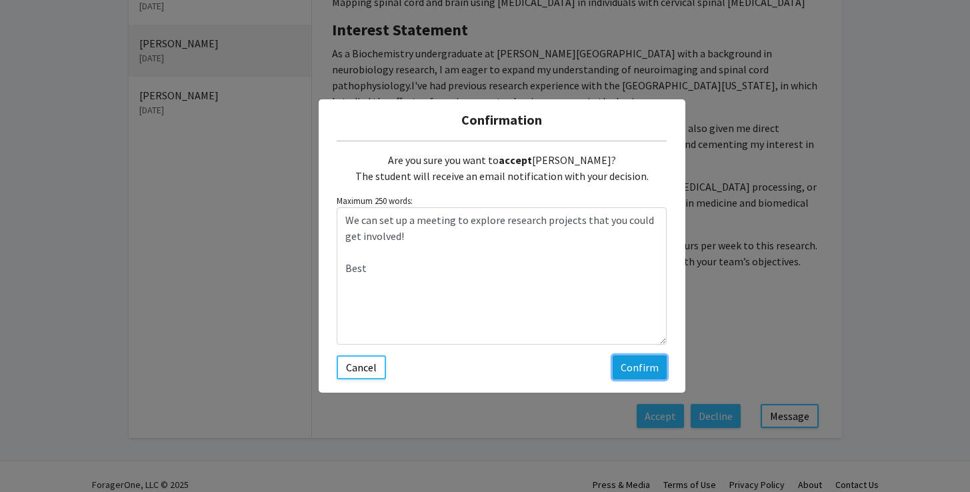
click at [650, 365] on button "Confirm" at bounding box center [640, 367] width 54 height 24
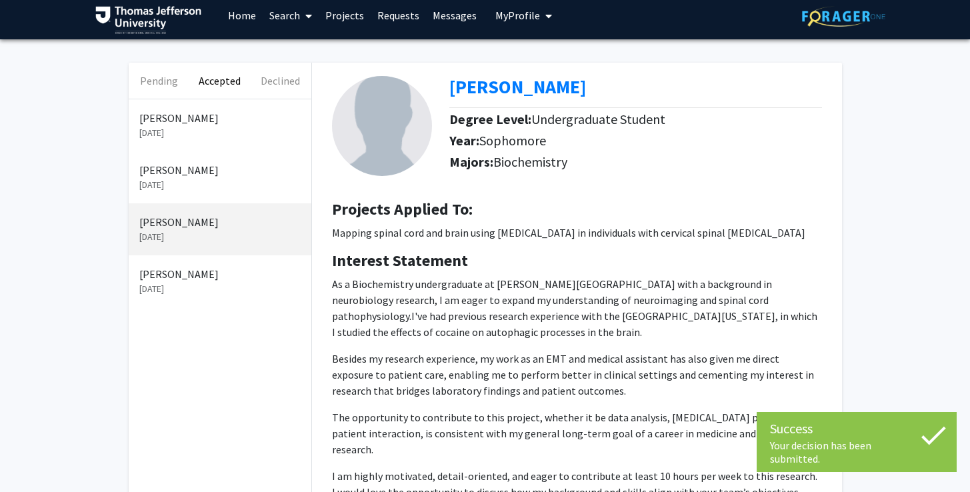
scroll to position [0, 0]
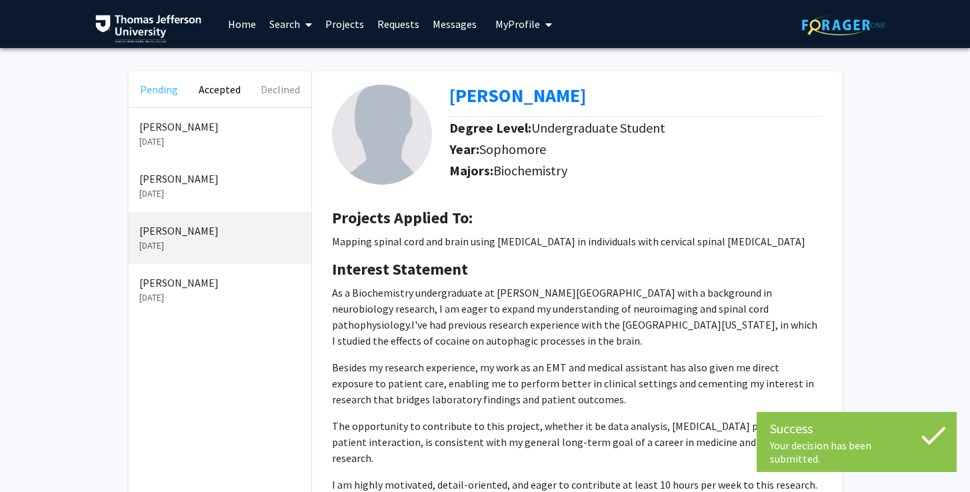
click at [157, 86] on button "Pending" at bounding box center [159, 89] width 61 height 36
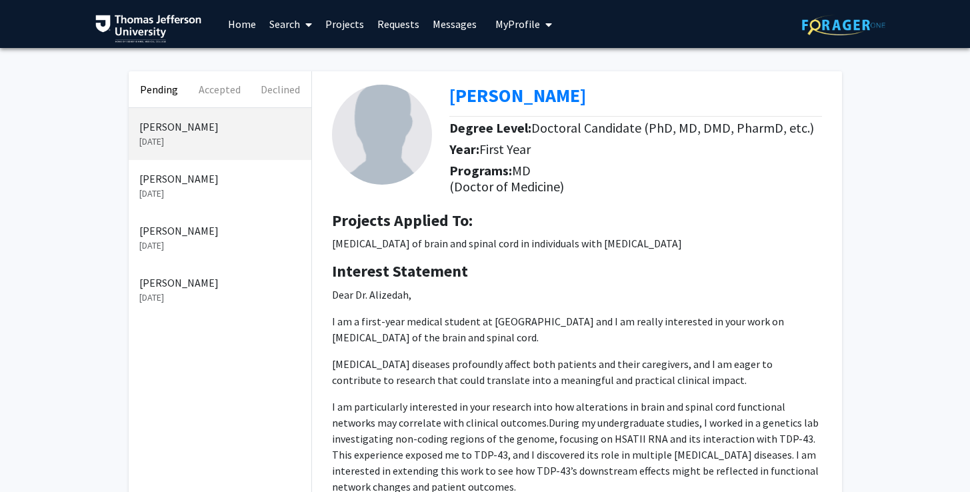
click at [171, 194] on p "[DATE]" at bounding box center [219, 194] width 161 height 14
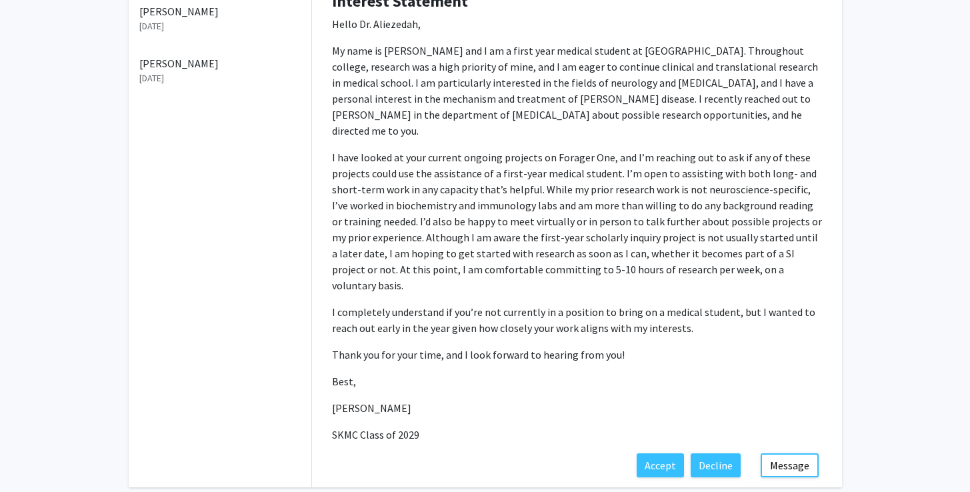
scroll to position [246, 0]
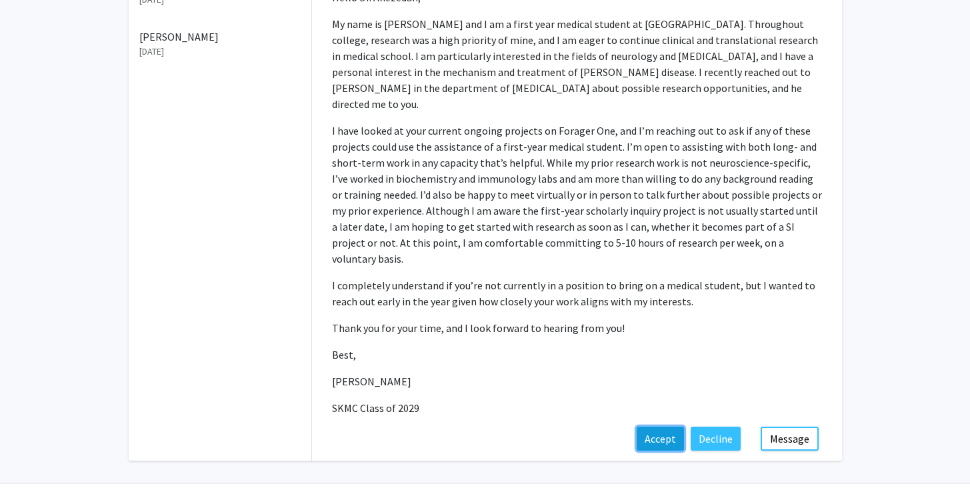
click at [672, 427] on button "Accept" at bounding box center [660, 439] width 47 height 24
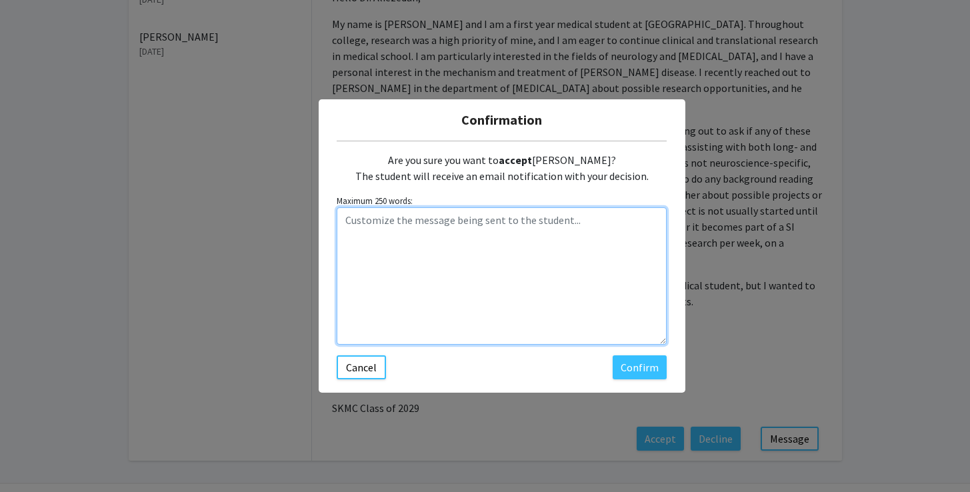
click at [447, 240] on textarea "Customize the message being sent to the student..." at bounding box center [502, 275] width 330 height 137
click at [370, 236] on textarea "We might need some help in a couple of projects. Let me know if intrested we ca…" at bounding box center [502, 275] width 330 height 137
type textarea "We might need some help in a couple of projects. Let me know if interested we c…"
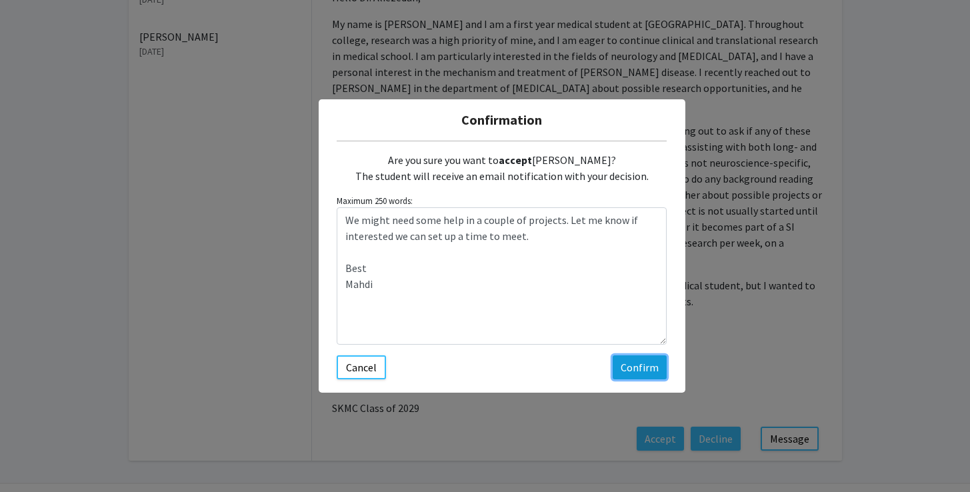
click at [649, 367] on button "Confirm" at bounding box center [640, 367] width 54 height 24
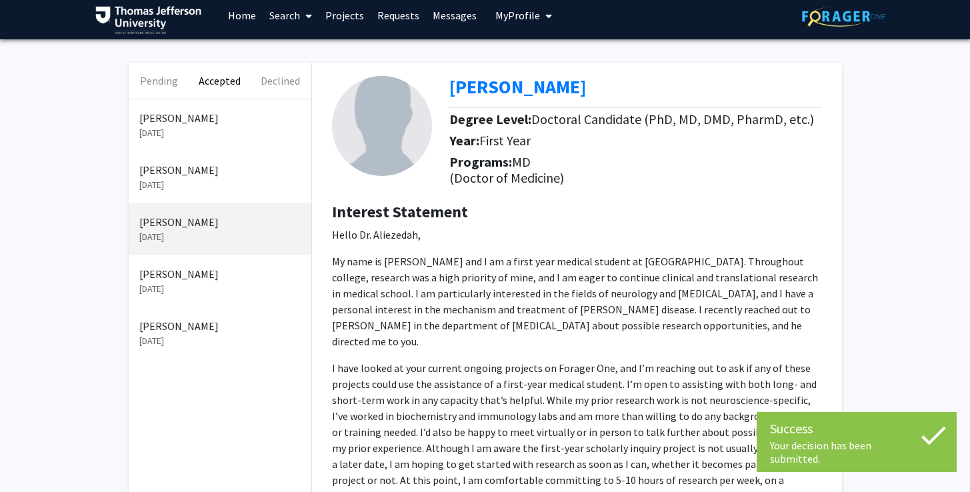
scroll to position [0, 0]
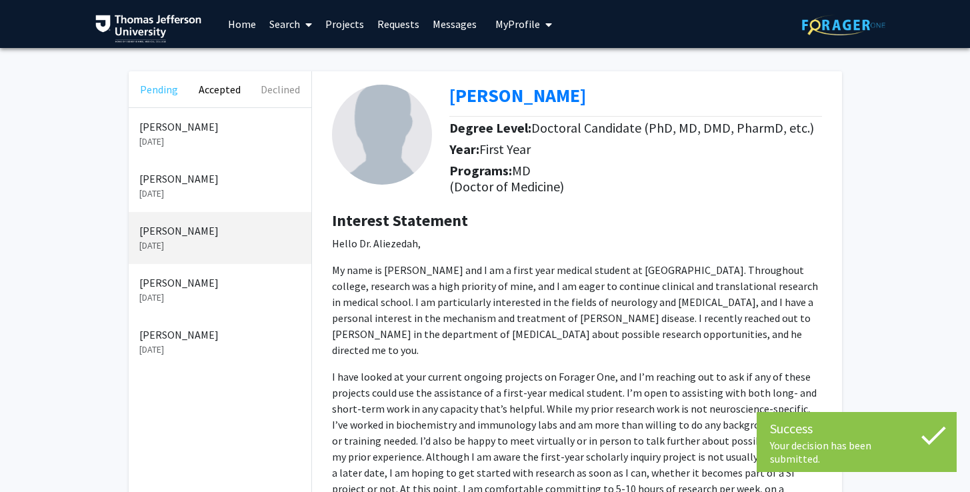
click at [164, 90] on button "Pending" at bounding box center [159, 89] width 61 height 36
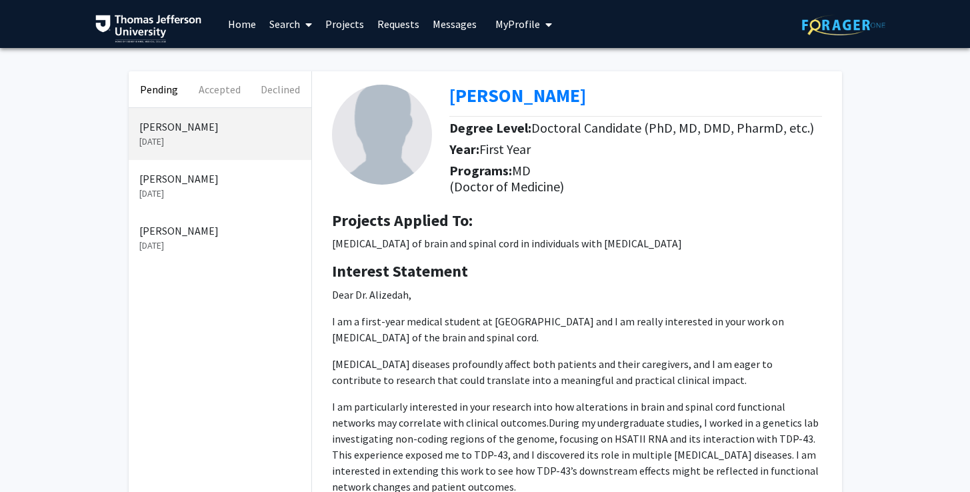
click at [162, 178] on p "[PERSON_NAME]" at bounding box center [219, 179] width 161 height 16
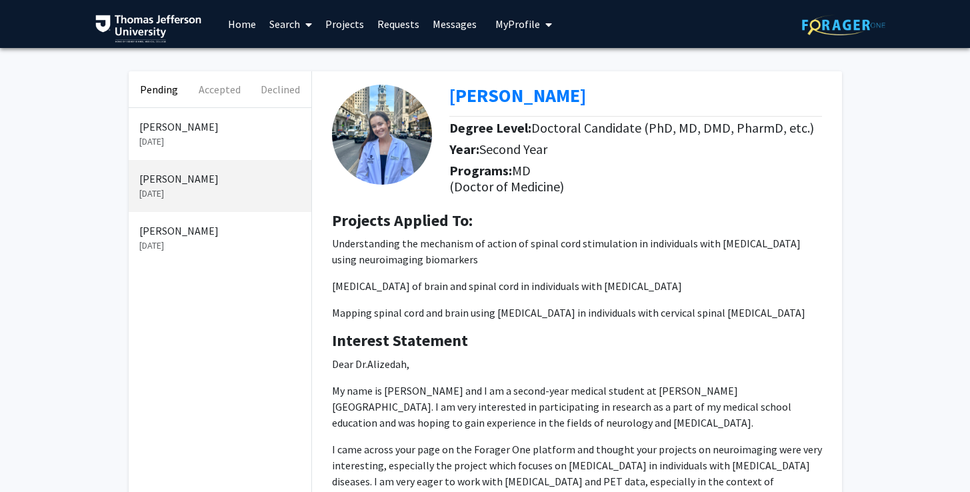
click at [199, 242] on p "[DATE]" at bounding box center [219, 246] width 161 height 14
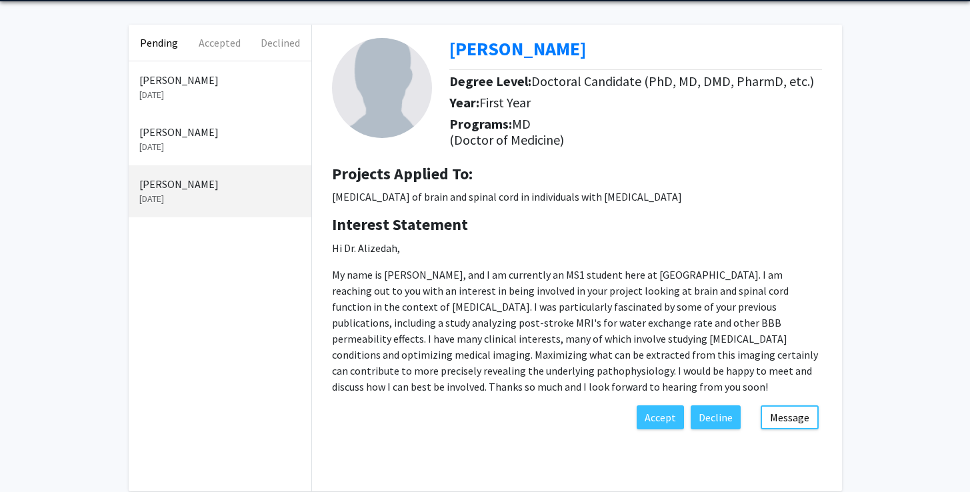
scroll to position [69, 0]
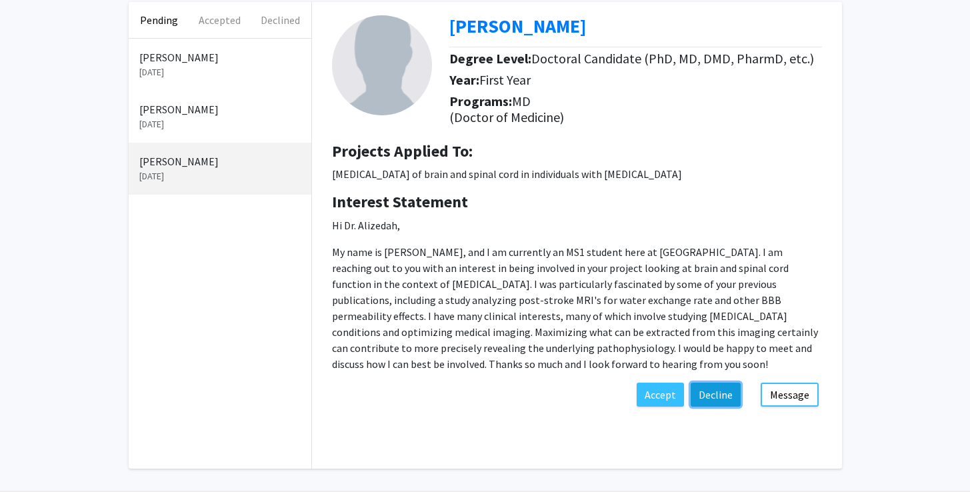
click at [725, 397] on button "Decline" at bounding box center [716, 395] width 50 height 24
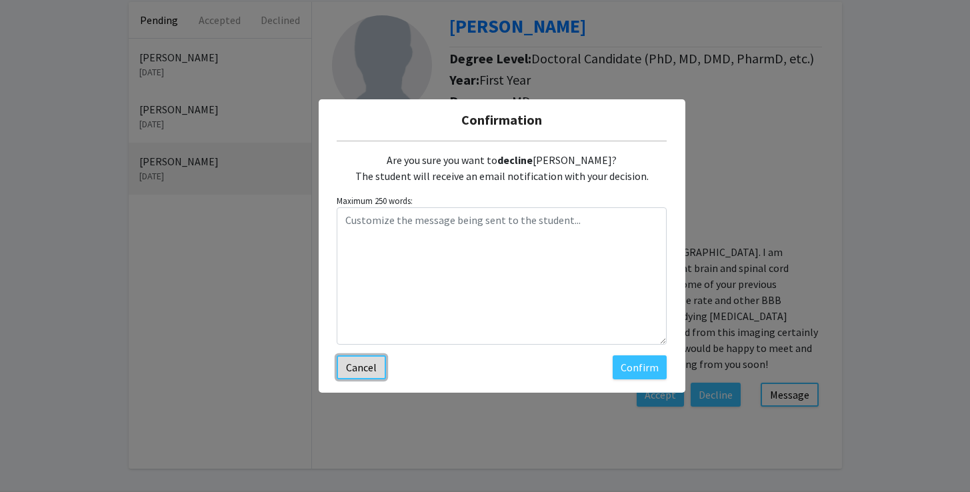
click at [372, 365] on button "Cancel" at bounding box center [361, 367] width 49 height 24
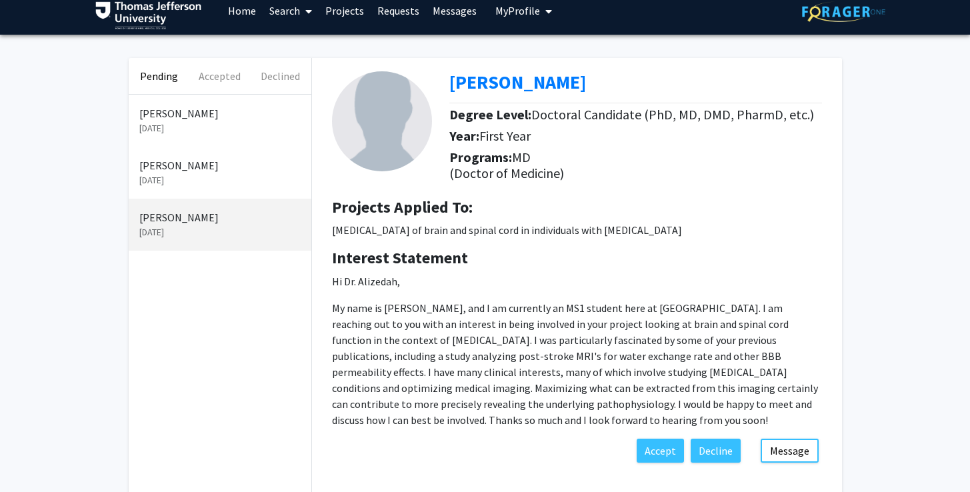
scroll to position [0, 0]
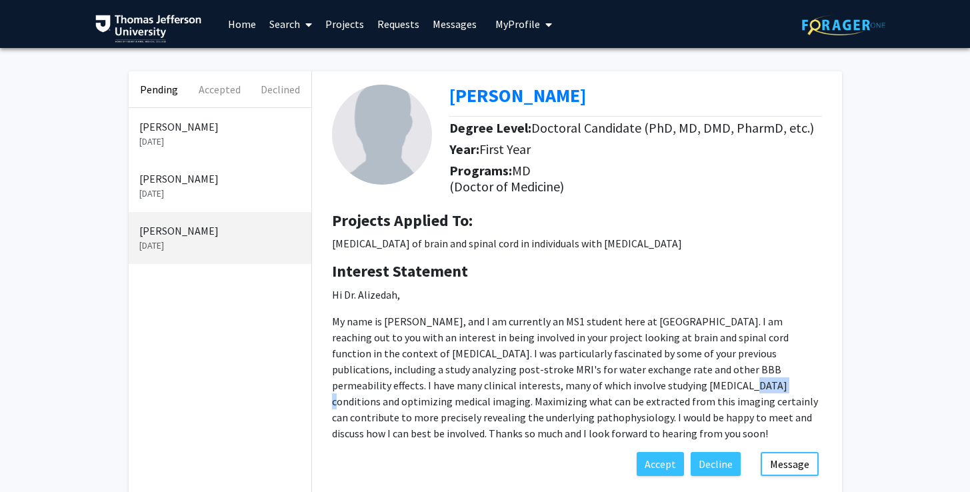
drag, startPoint x: 641, startPoint y: 387, endPoint x: 613, endPoint y: 388, distance: 28.0
click at [613, 388] on p "My name is [PERSON_NAME], and I am currently an MS1 student here at [GEOGRAPHIC…" at bounding box center [577, 377] width 490 height 128
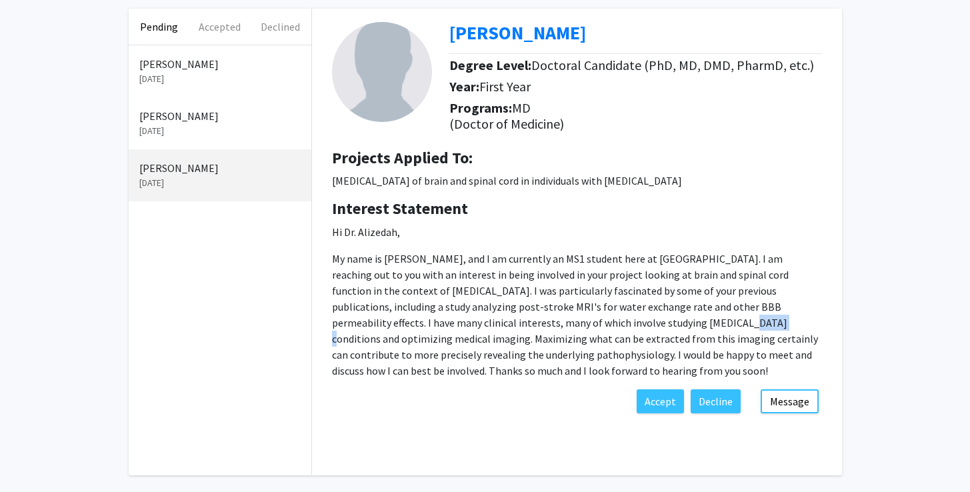
scroll to position [116, 0]
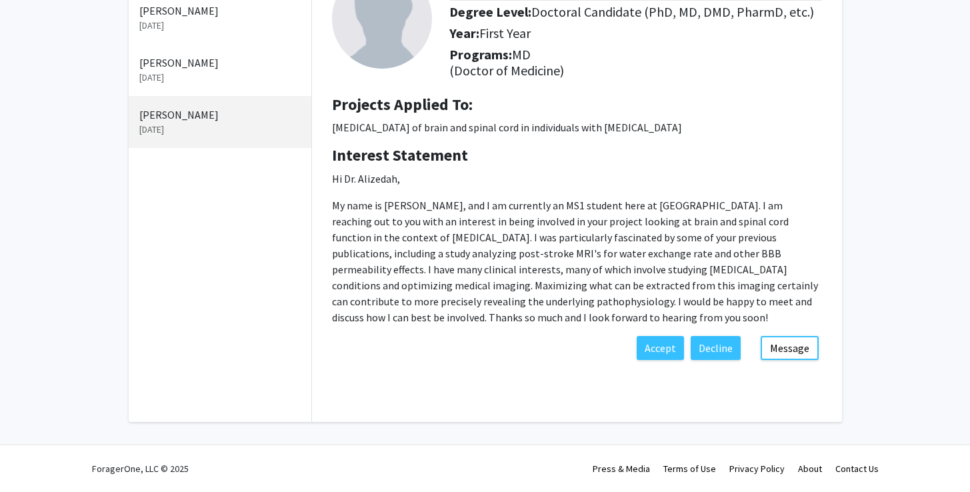
click at [557, 262] on p "My name is [PERSON_NAME], and I am currently an MS1 student here at [GEOGRAPHIC…" at bounding box center [577, 261] width 490 height 128
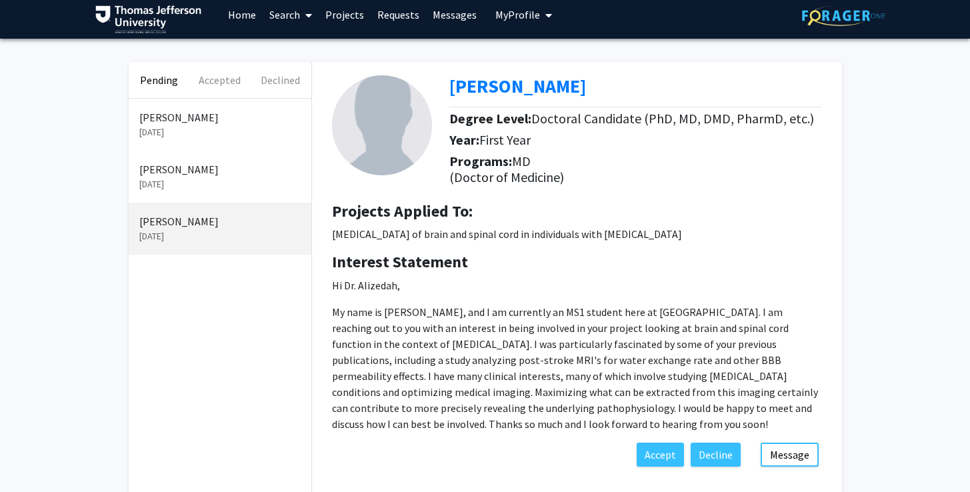
scroll to position [9, 0]
click at [195, 175] on p "[PERSON_NAME]" at bounding box center [219, 170] width 161 height 16
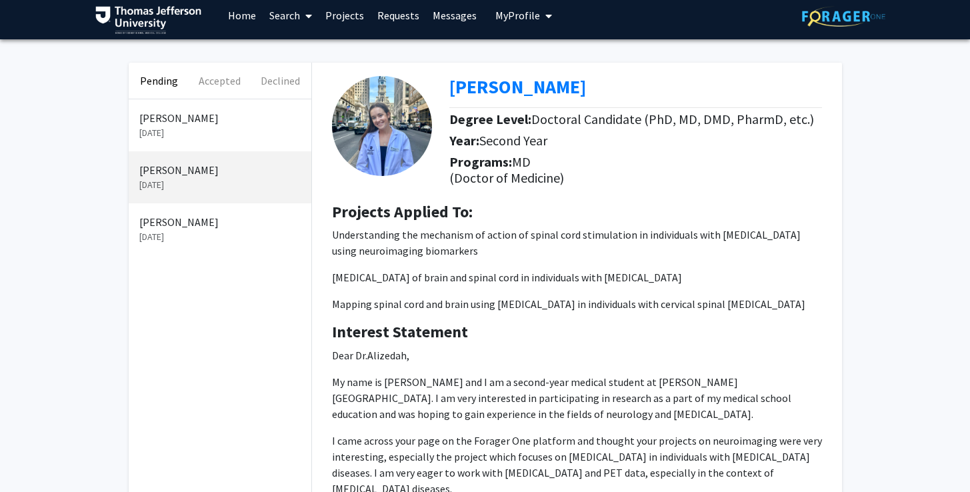
click at [385, 130] on img at bounding box center [382, 126] width 100 height 100
click at [211, 222] on p "[PERSON_NAME]" at bounding box center [219, 222] width 161 height 16
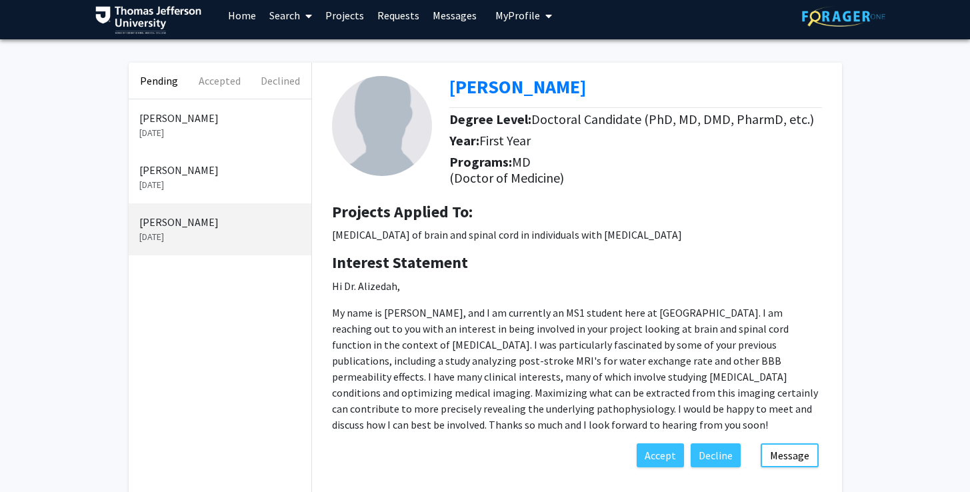
click at [179, 183] on p "[DATE]" at bounding box center [219, 185] width 161 height 14
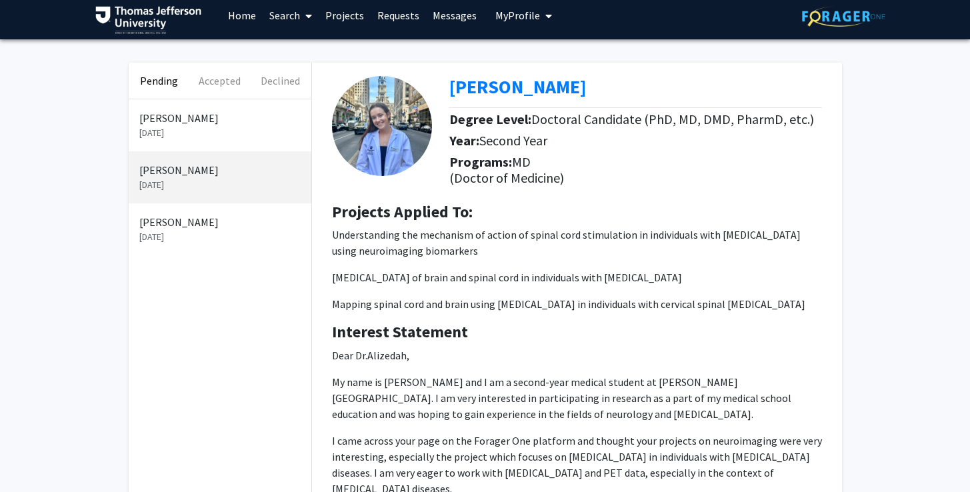
click at [177, 131] on p "[DATE]" at bounding box center [219, 133] width 161 height 14
